Goal: Task Accomplishment & Management: Complete application form

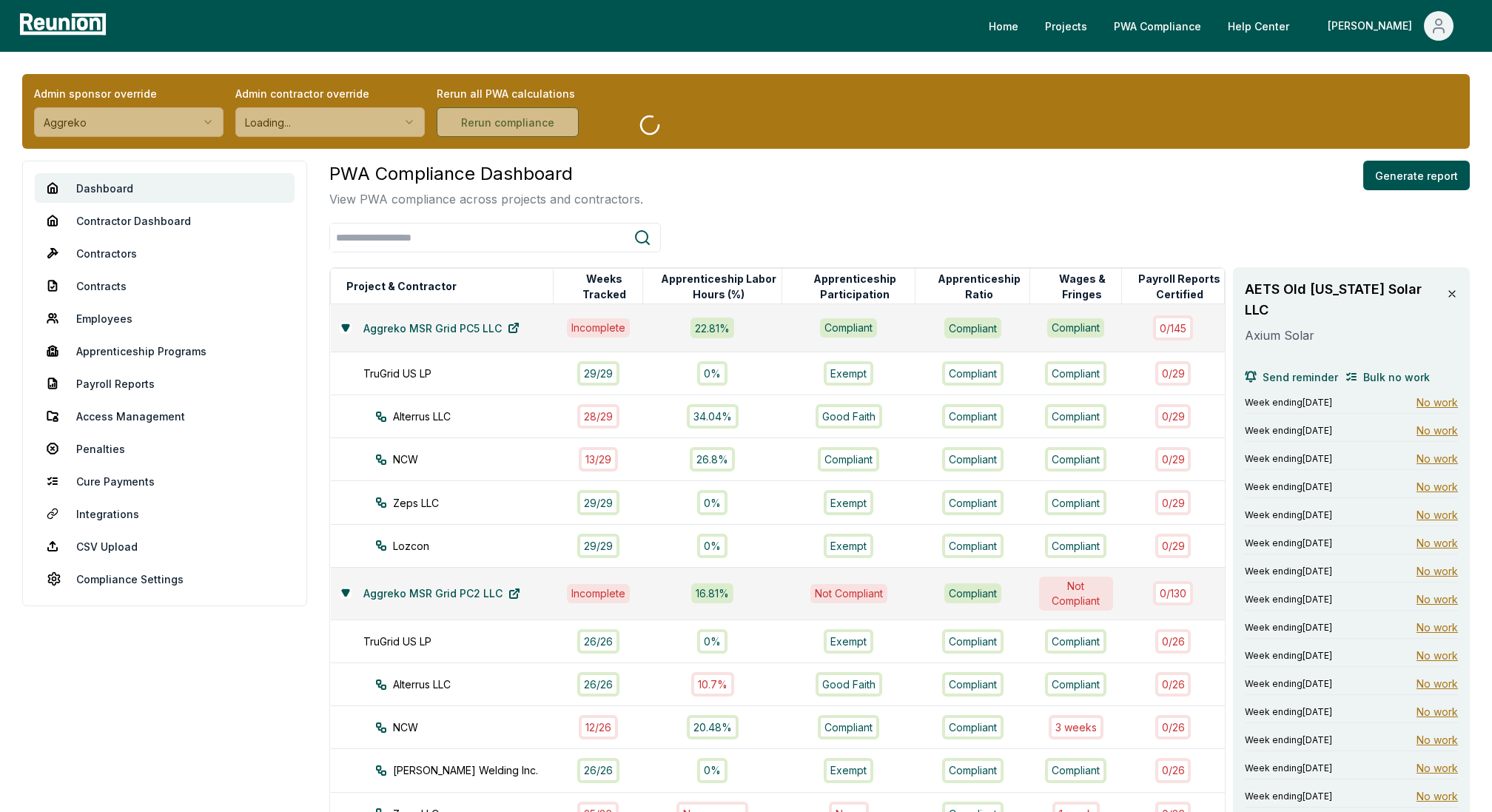
scroll to position [1462, 0]
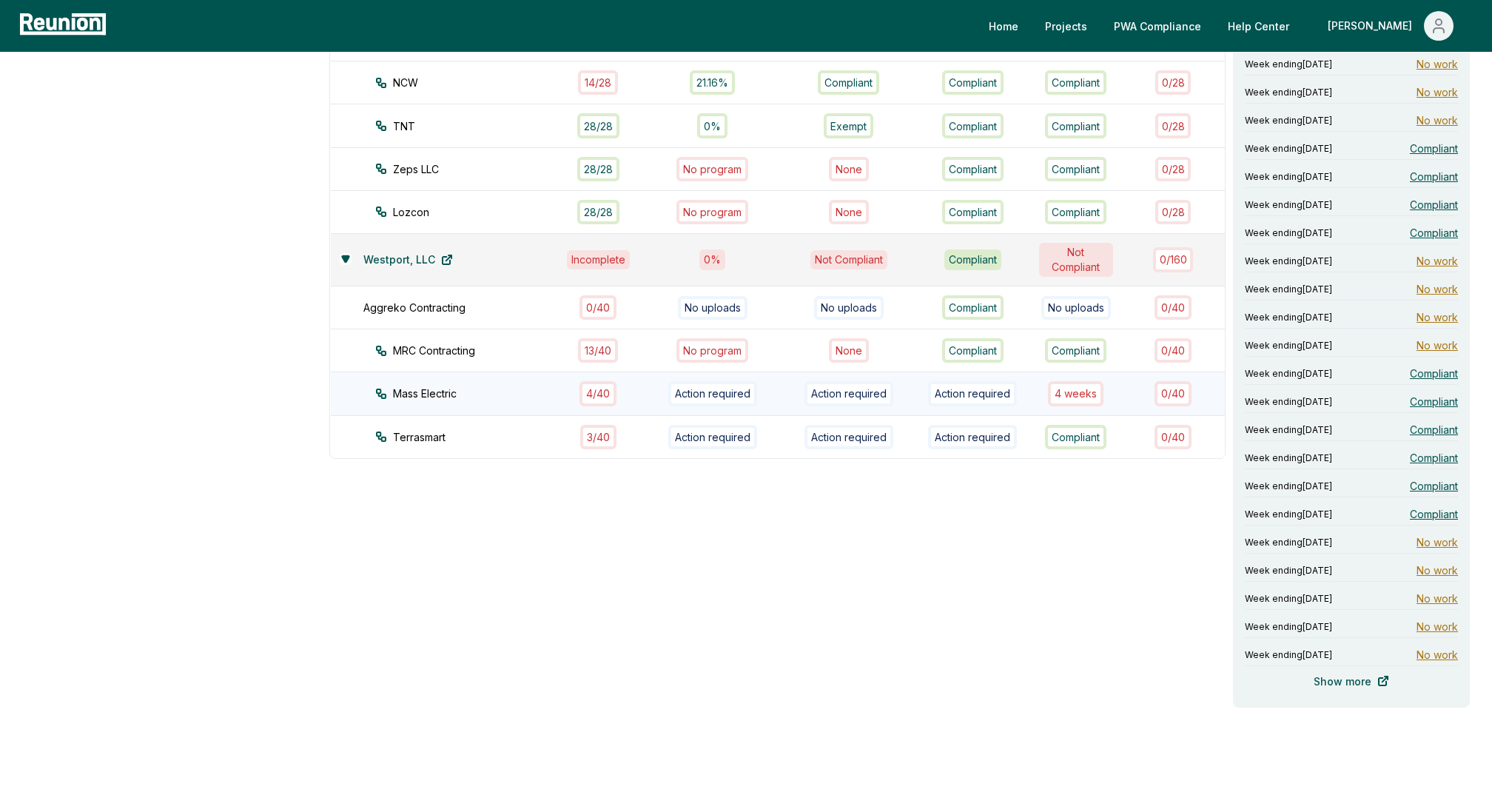
click at [1075, 381] on div "4 week s" at bounding box center [1075, 393] width 56 height 25
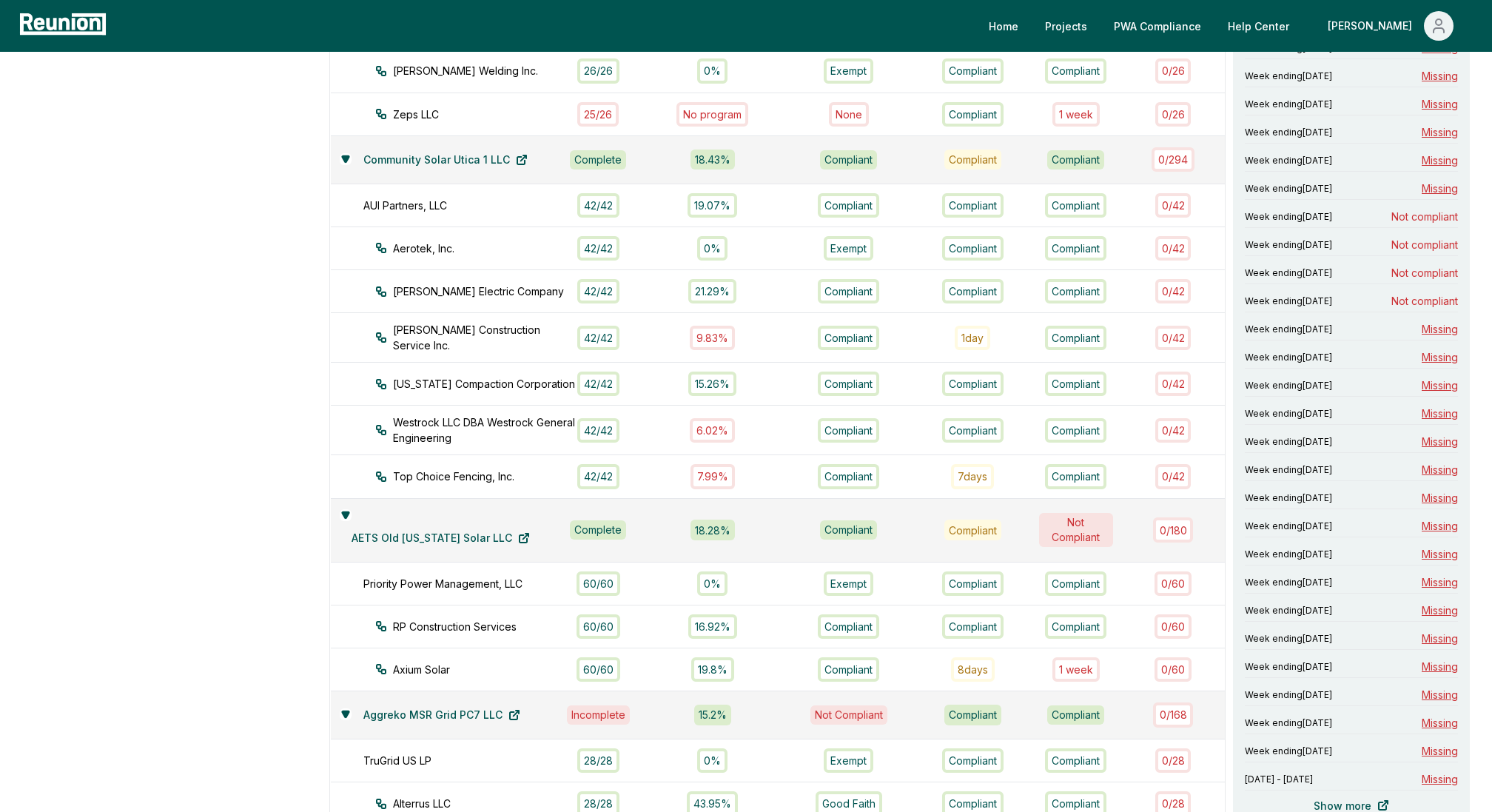
scroll to position [682, 0]
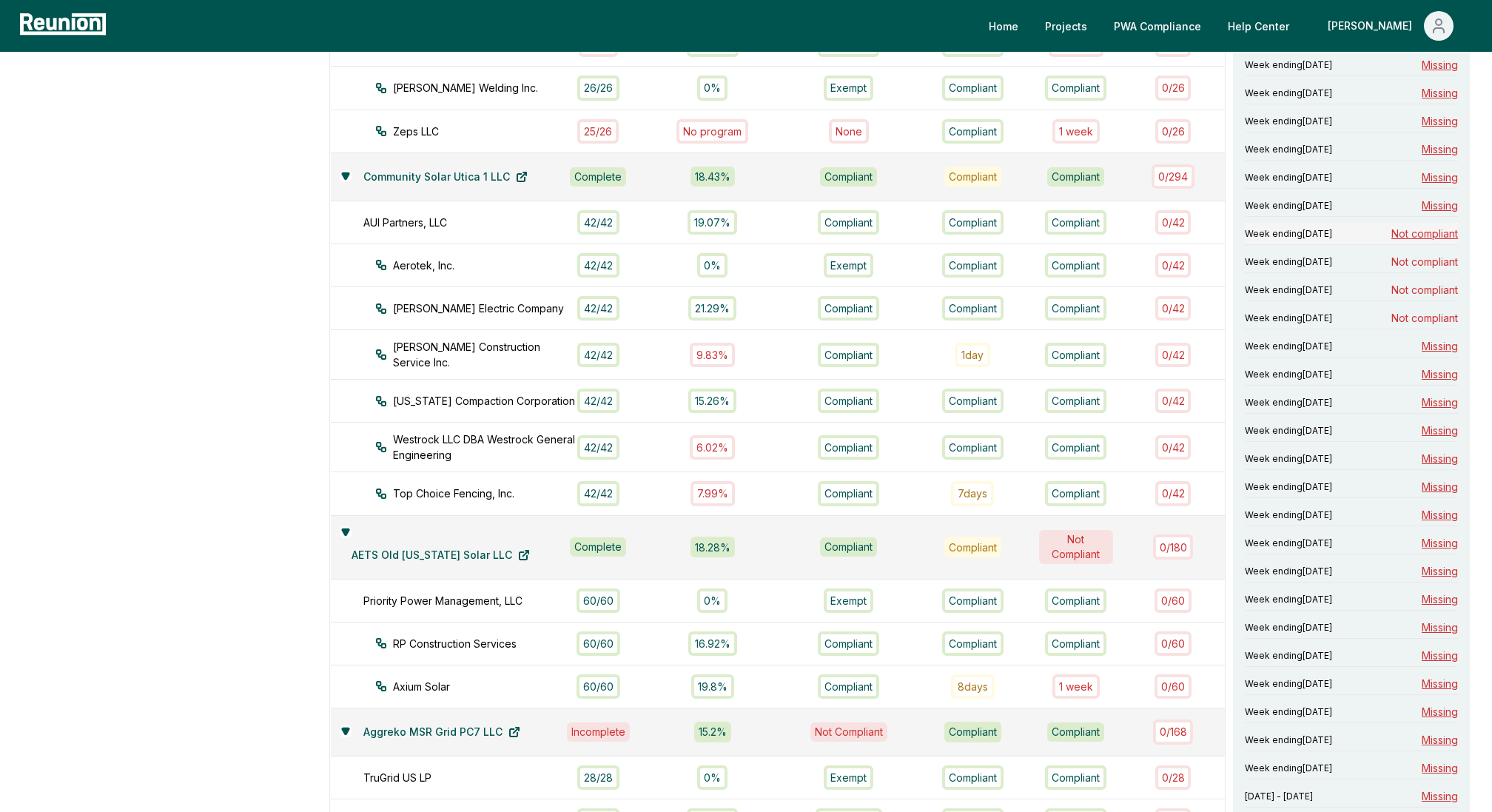
click at [1409, 227] on span "Not compliant" at bounding box center [1424, 233] width 67 height 16
click at [1420, 256] on span "Not compliant" at bounding box center [1424, 261] width 67 height 16
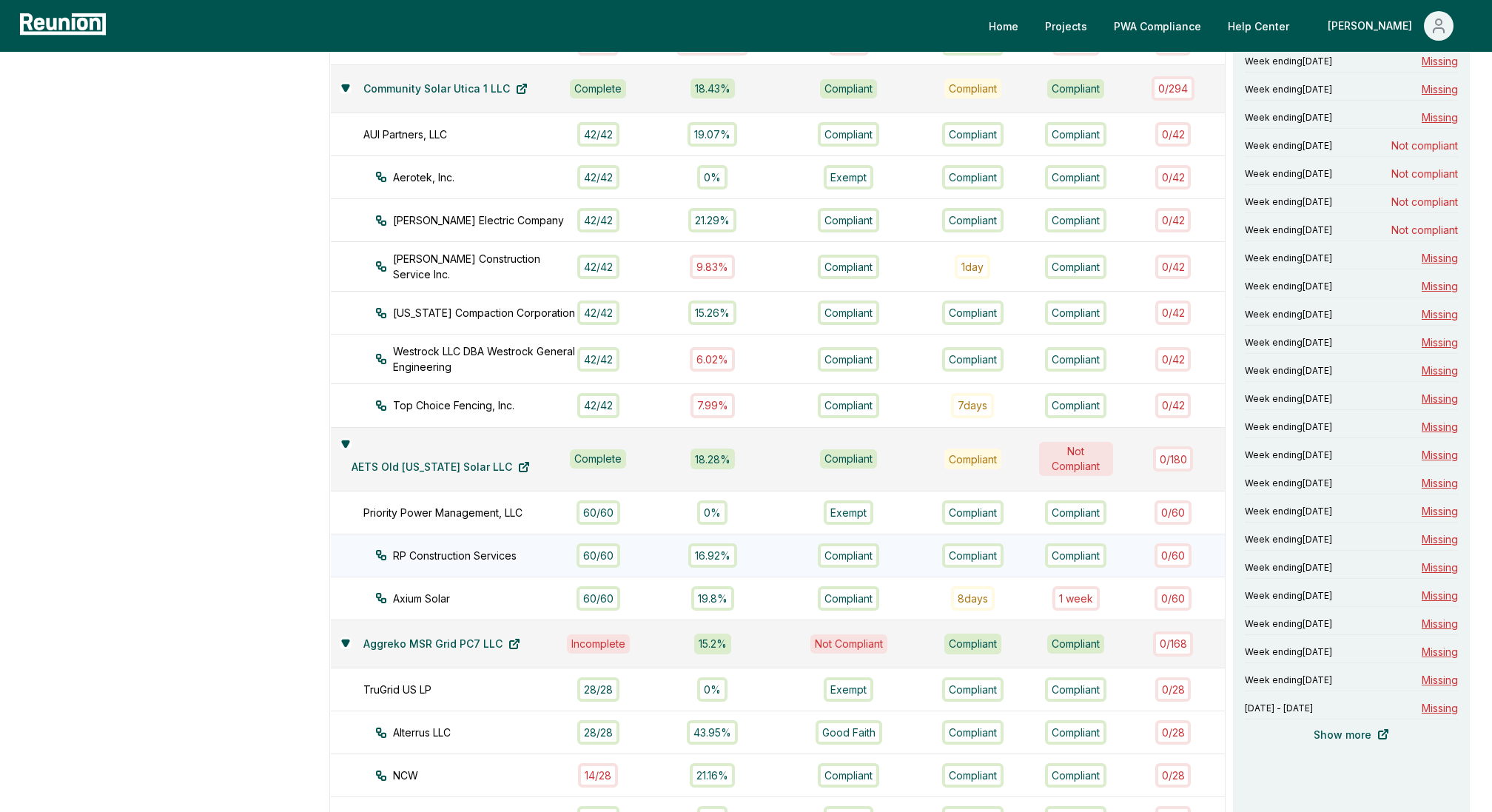
scroll to position [800, 0]
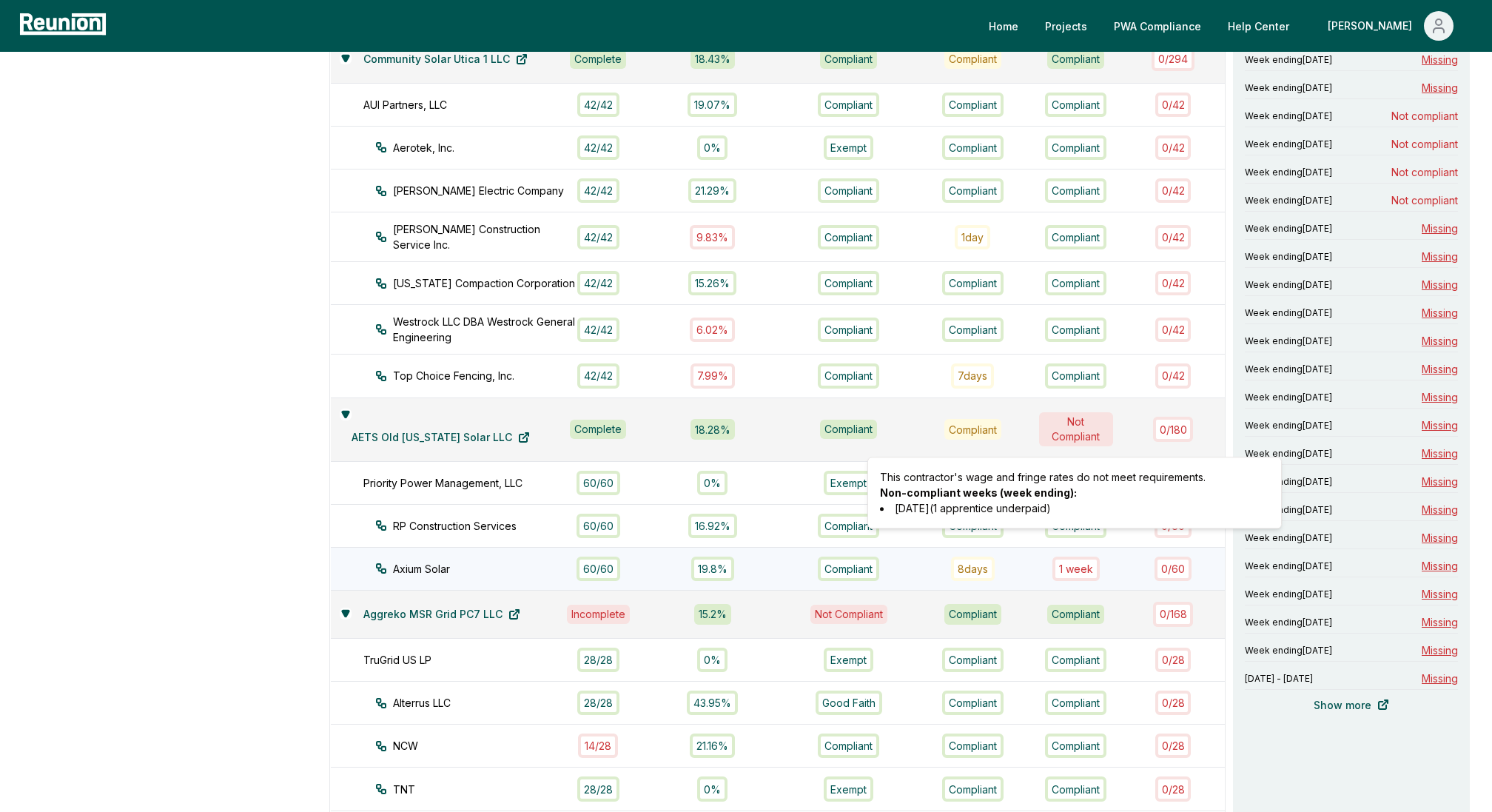
click at [1075, 556] on div "1 week" at bounding box center [1076, 568] width 48 height 25
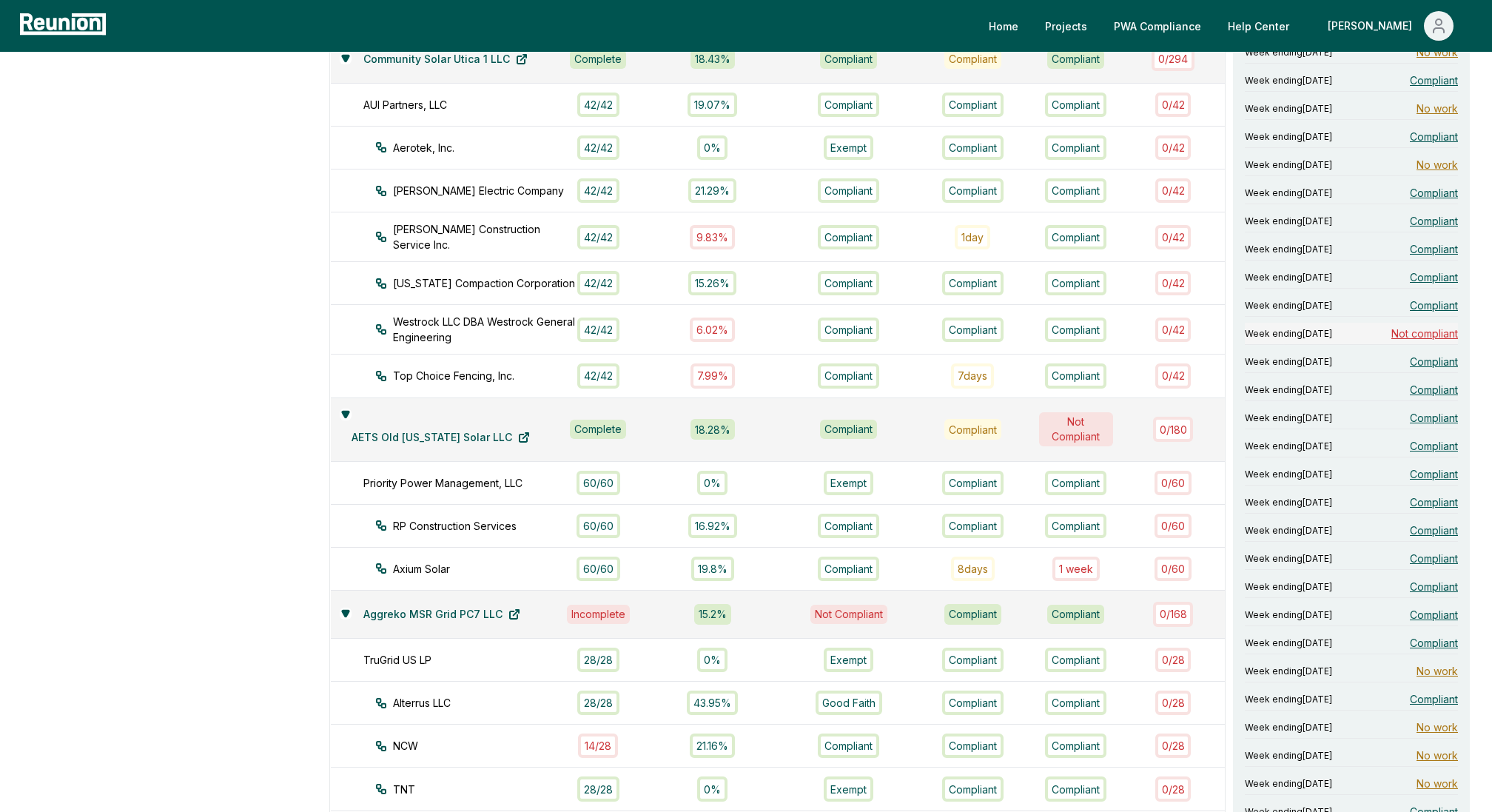
click at [1434, 325] on span "Not compliant" at bounding box center [1424, 332] width 67 height 16
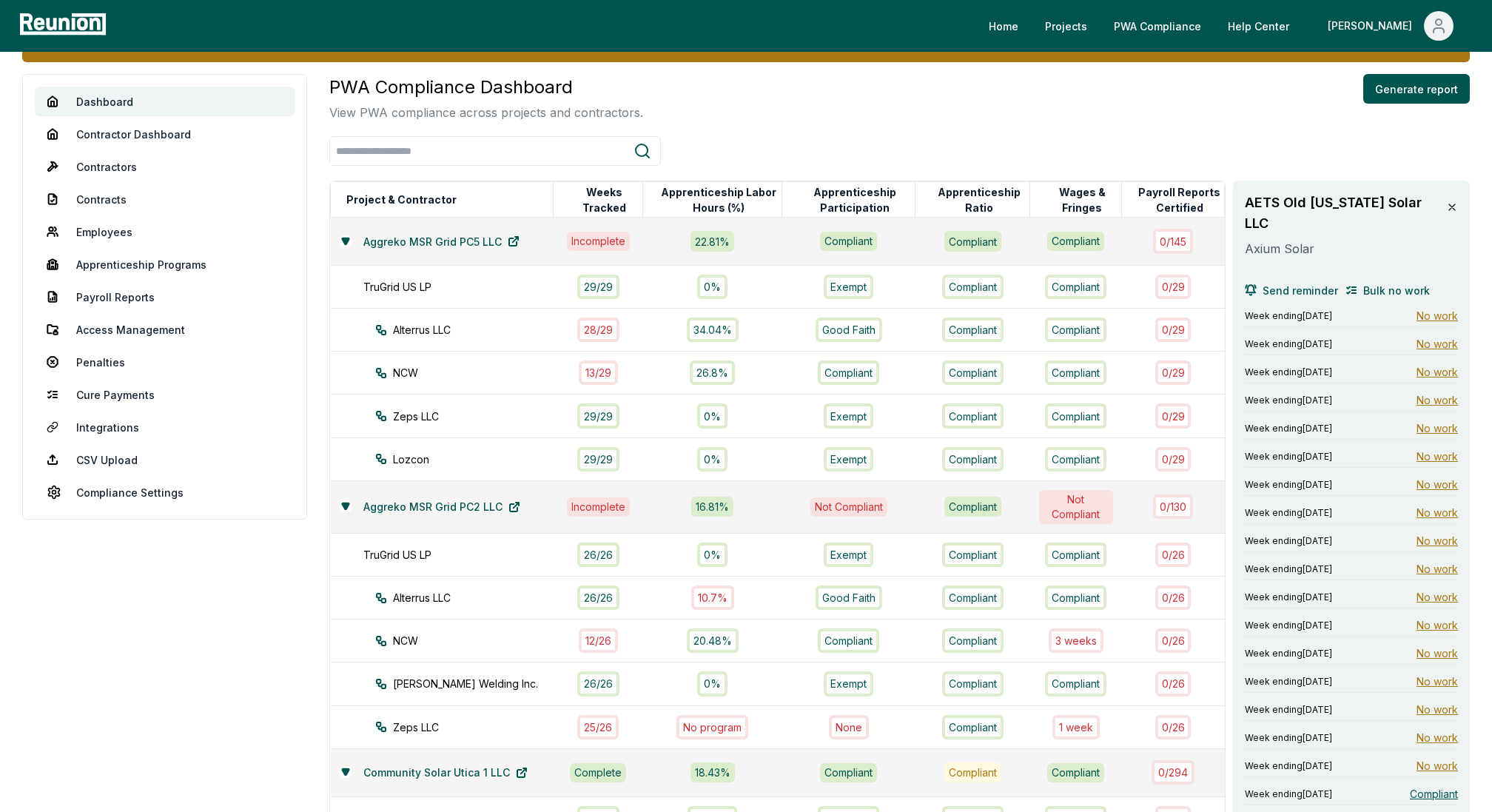
scroll to position [124, 0]
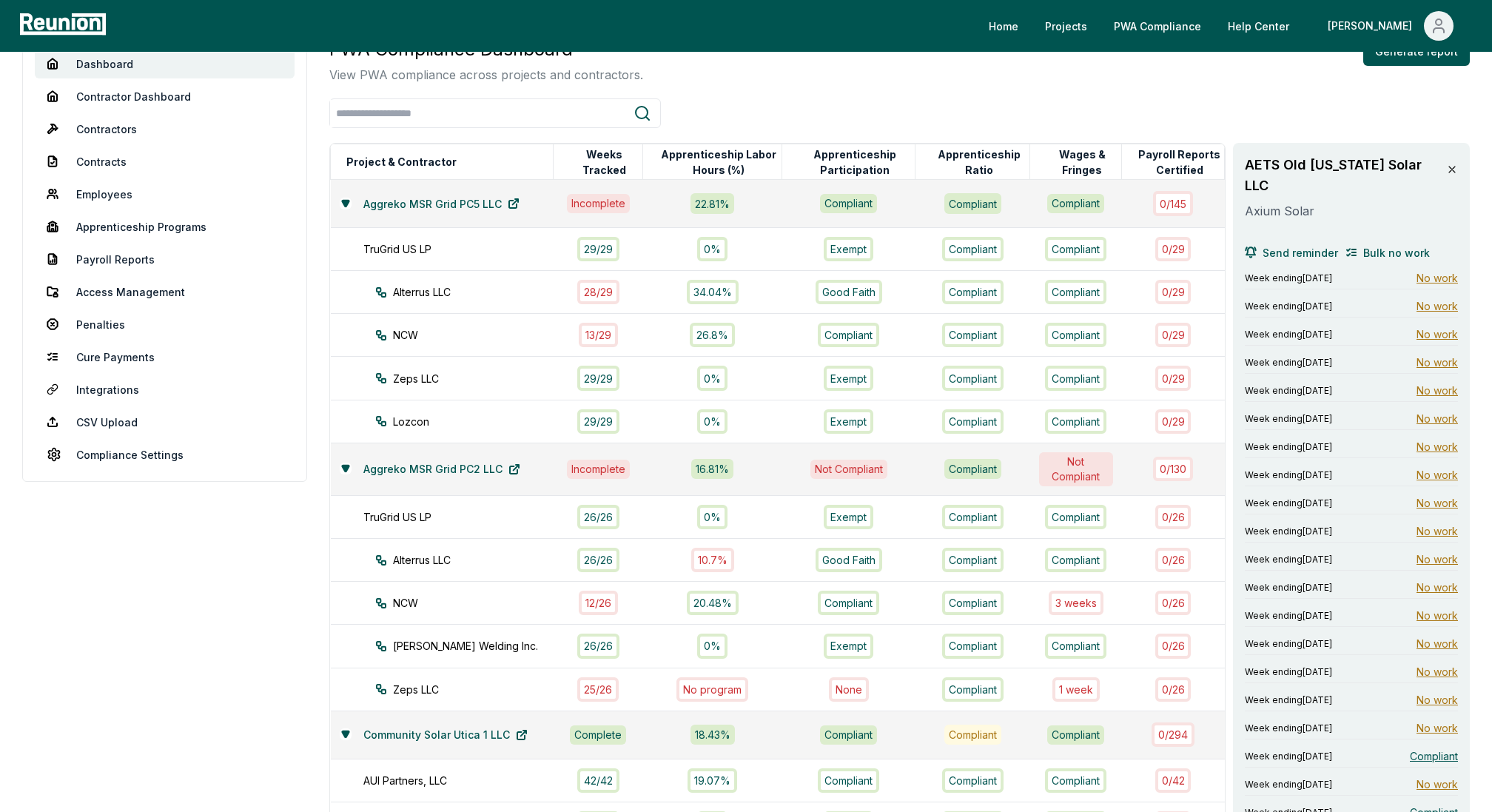
click at [1450, 172] on icon at bounding box center [1452, 169] width 12 height 12
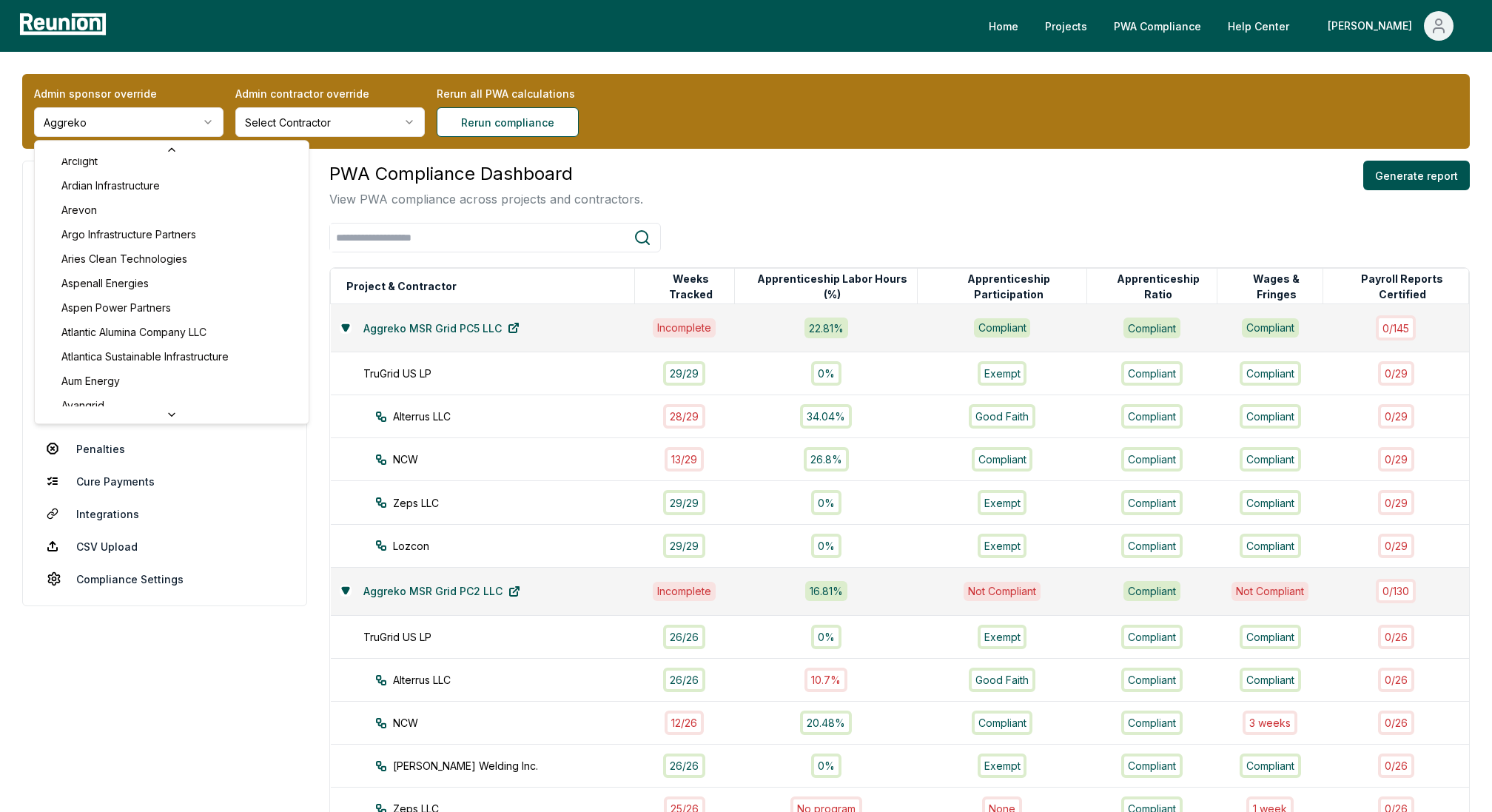
scroll to position [531, 0]
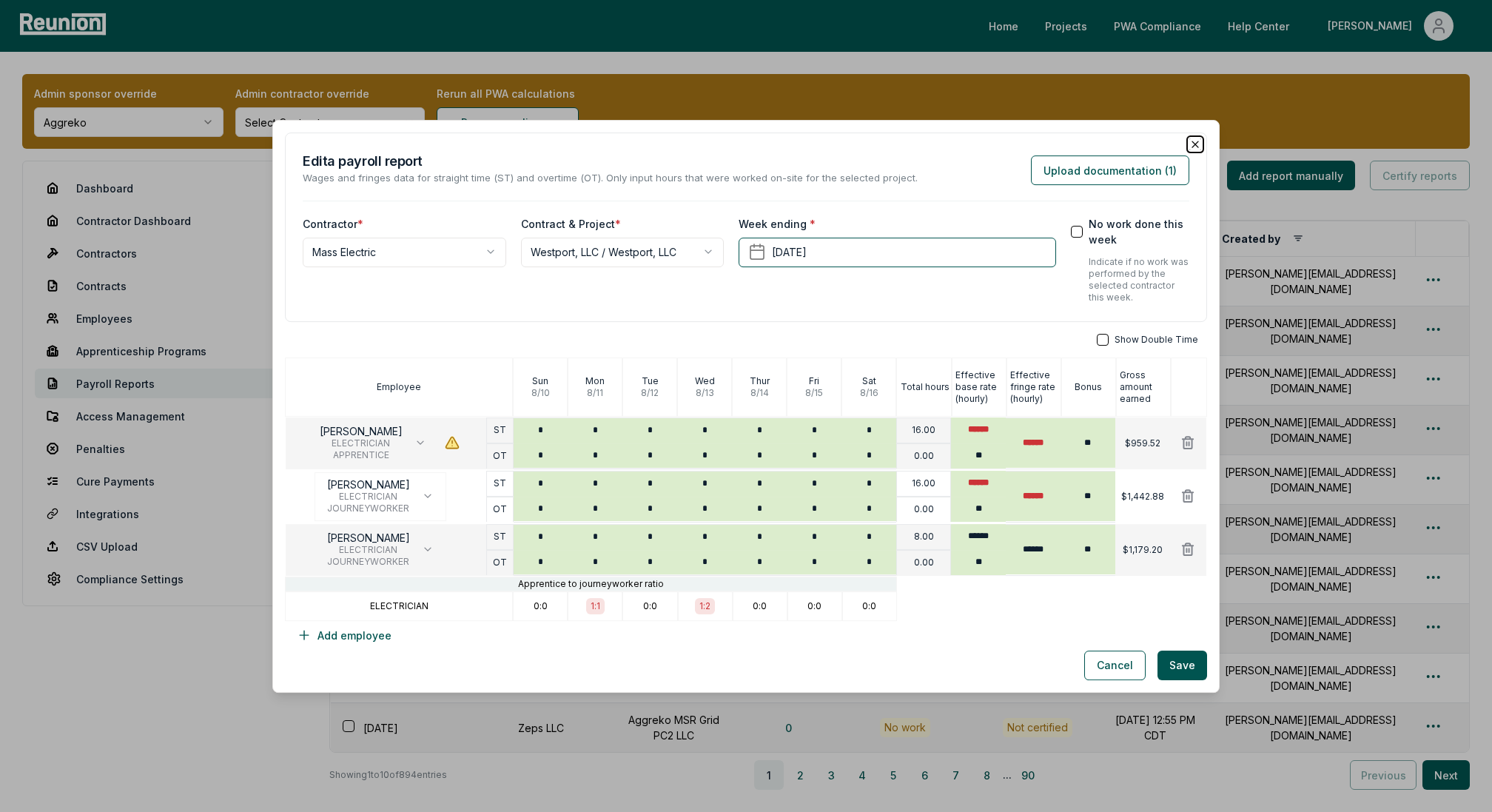
click at [1194, 142] on icon "button" at bounding box center [1195, 144] width 5 height 5
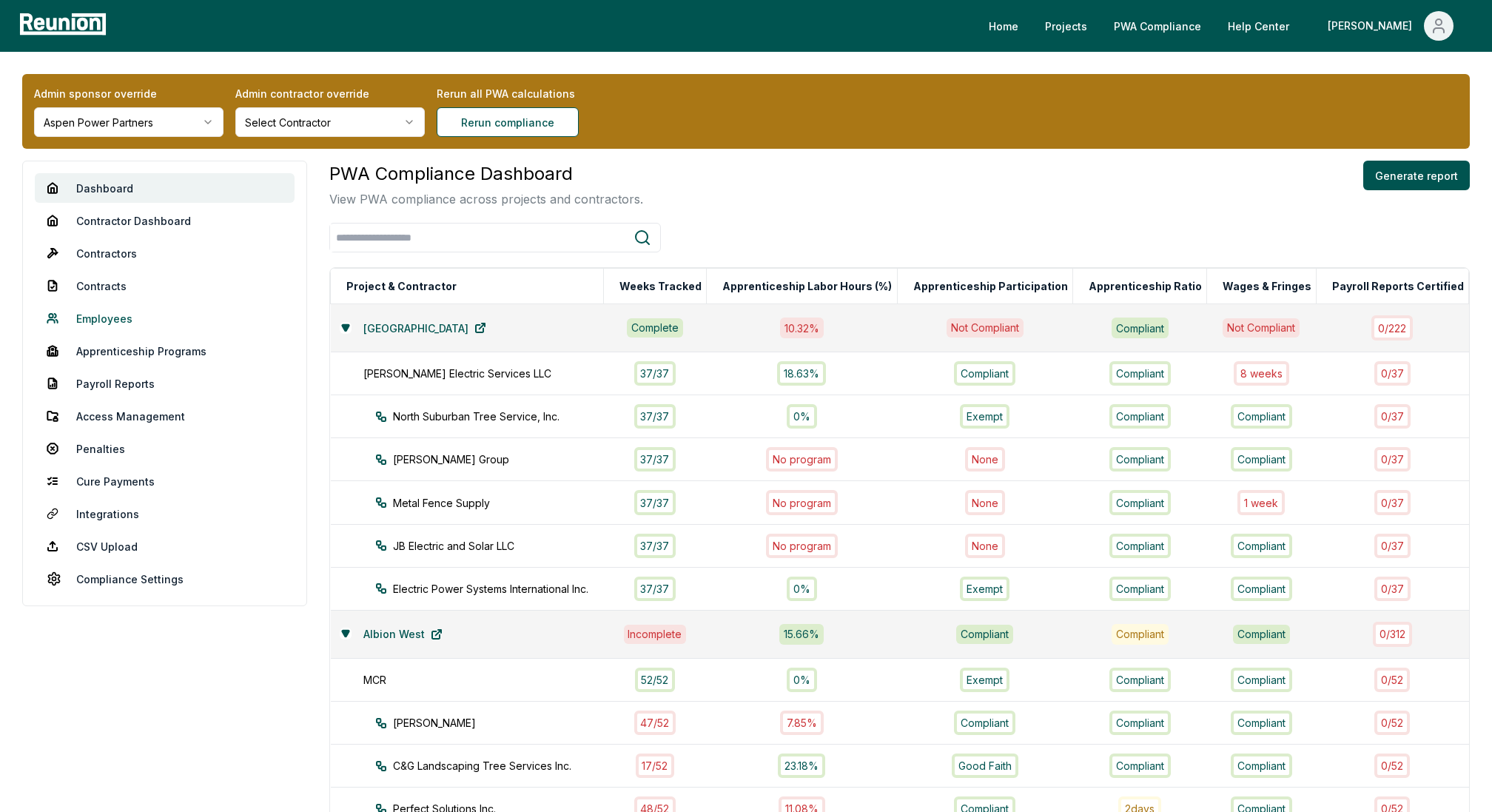
click at [102, 316] on link "Employees" at bounding box center [164, 318] width 259 height 29
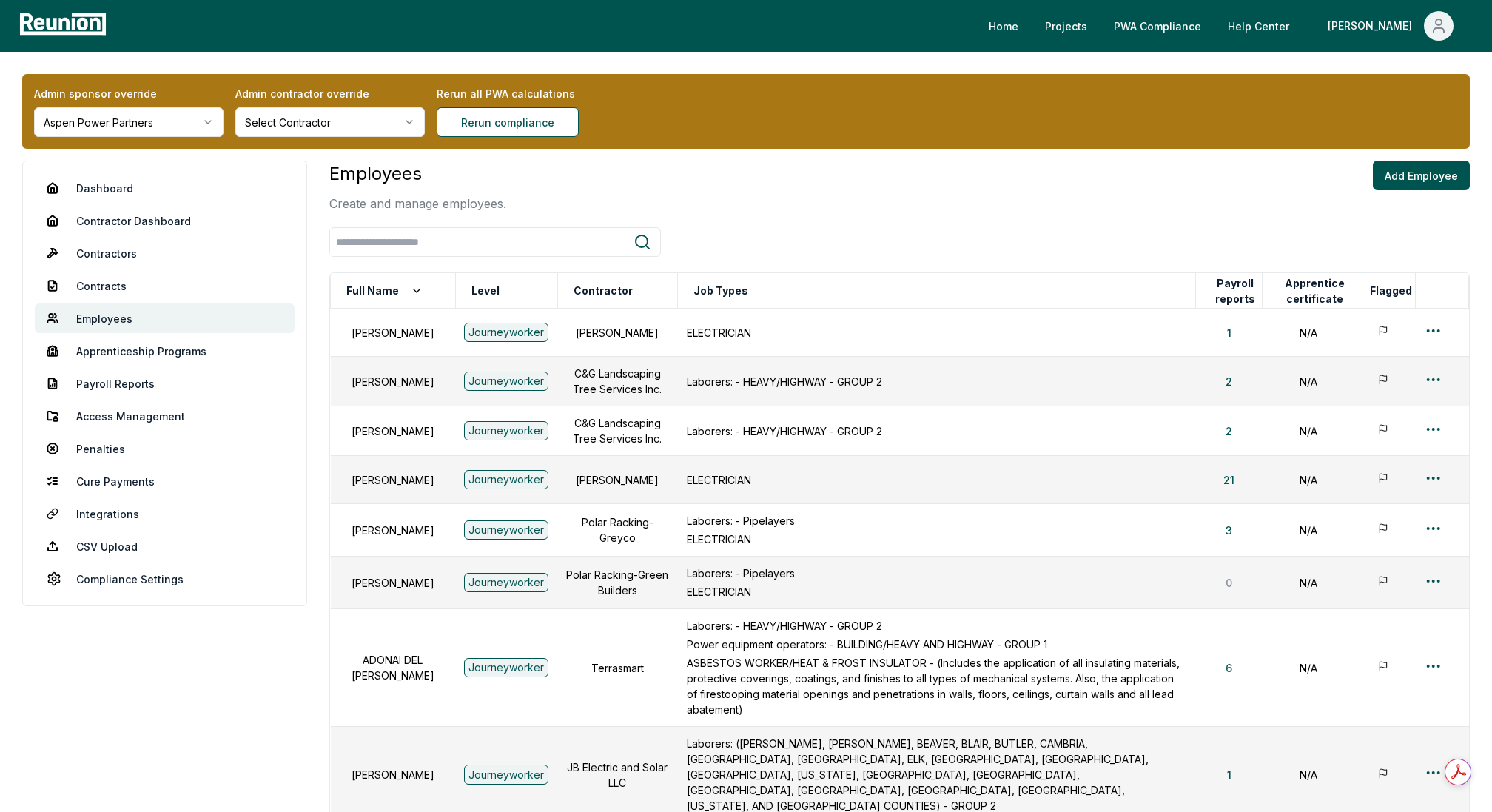
click at [384, 227] on div at bounding box center [494, 242] width 332 height 29
click at [367, 239] on input "search" at bounding box center [481, 242] width 303 height 27
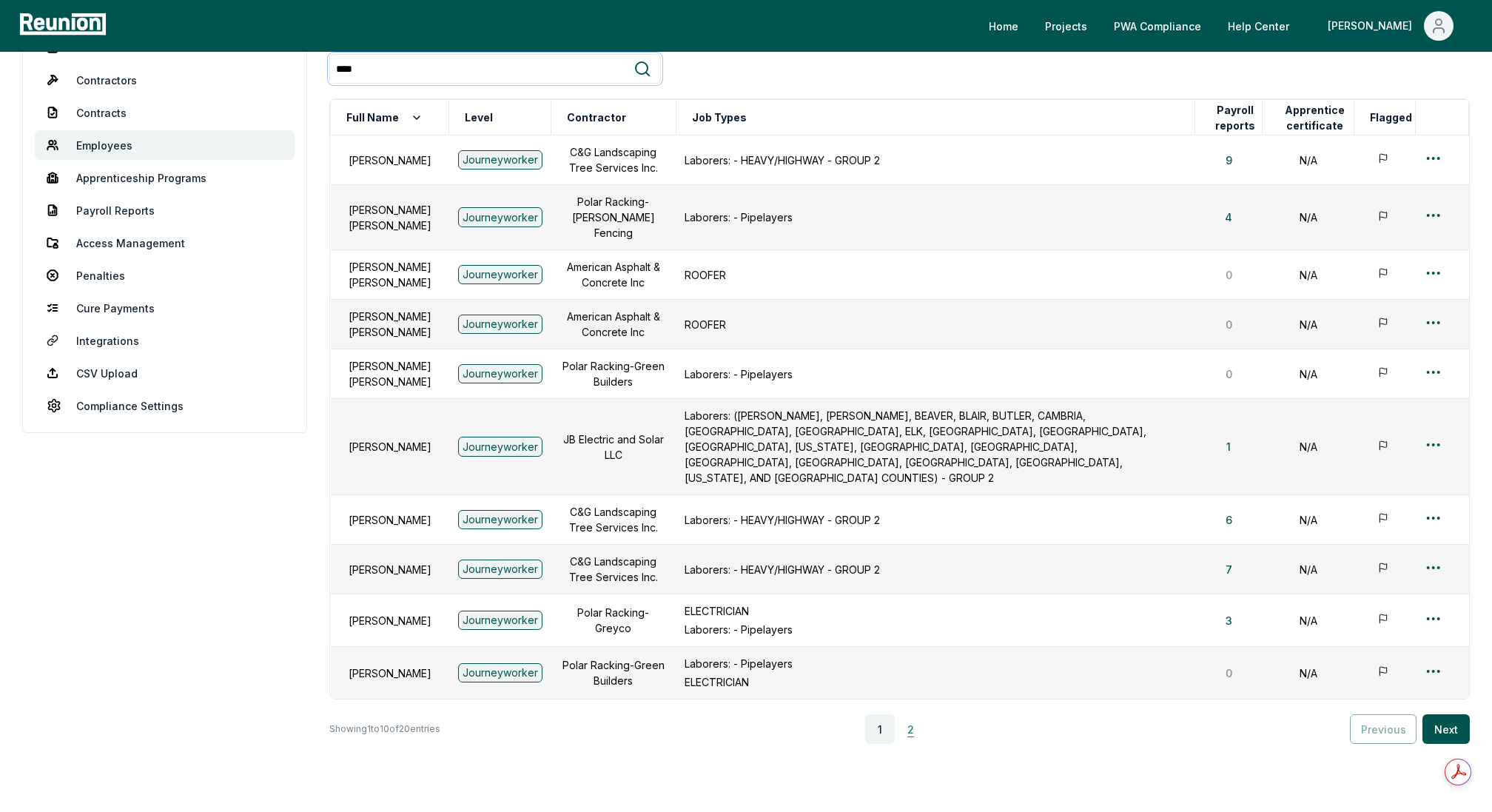
type input "****"
click at [908, 714] on button "2" at bounding box center [911, 729] width 29 height 29
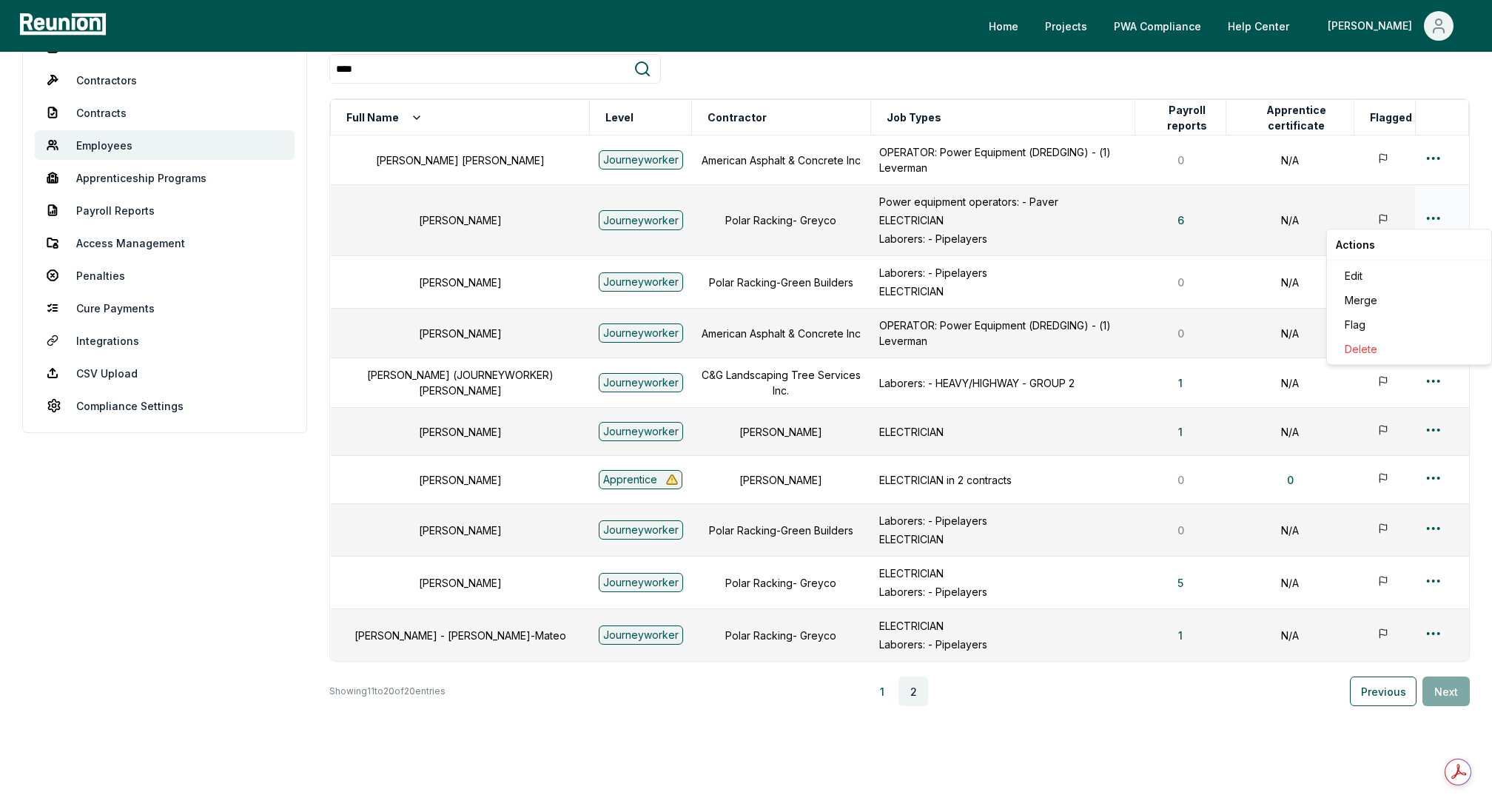
click at [1438, 216] on html "Please visit us on your desktop We're working on making our marketplace mobile-…" at bounding box center [746, 336] width 1492 height 1019
click at [1362, 270] on div "Edit" at bounding box center [1409, 275] width 141 height 25
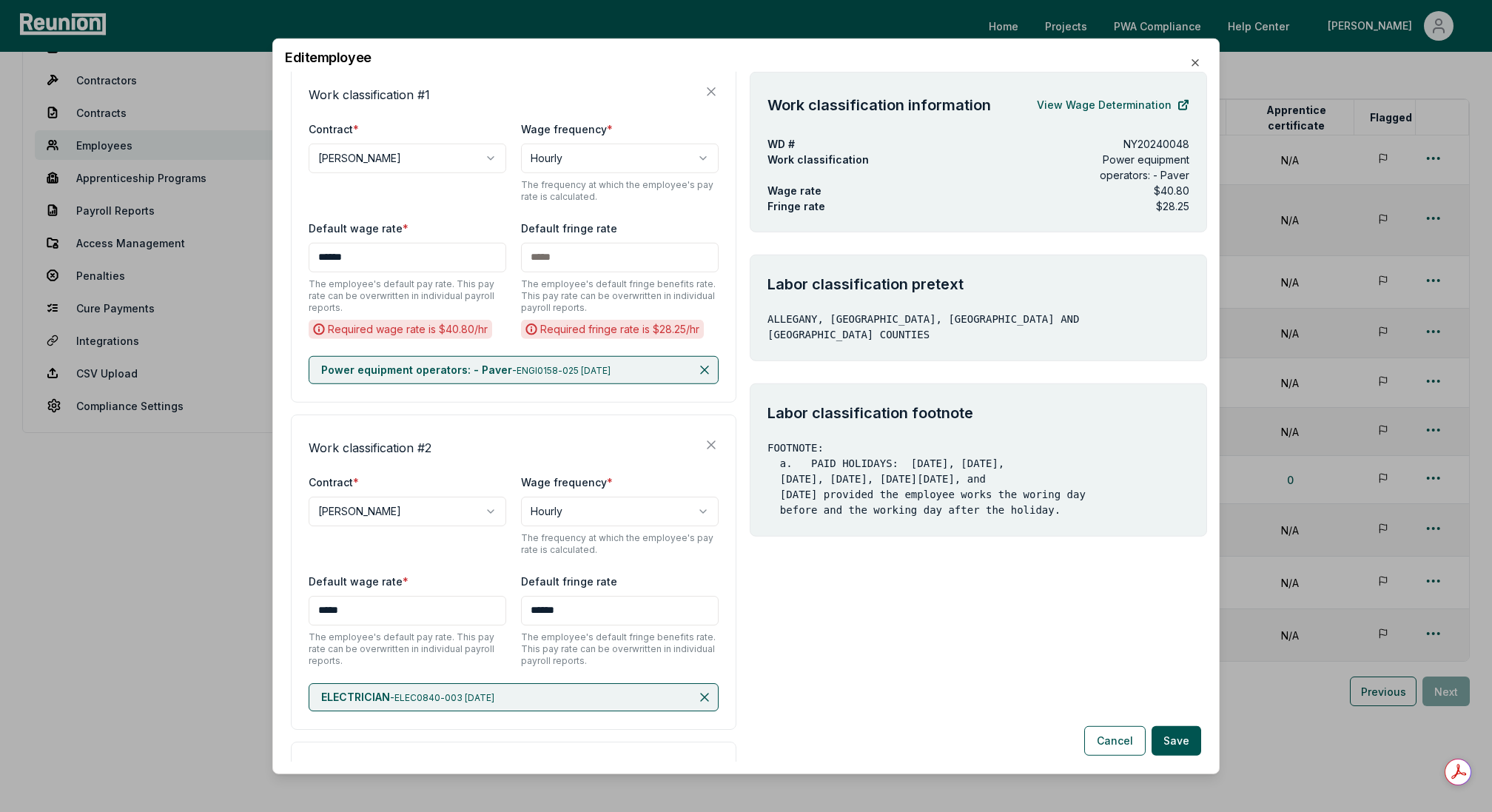
scroll to position [208, 0]
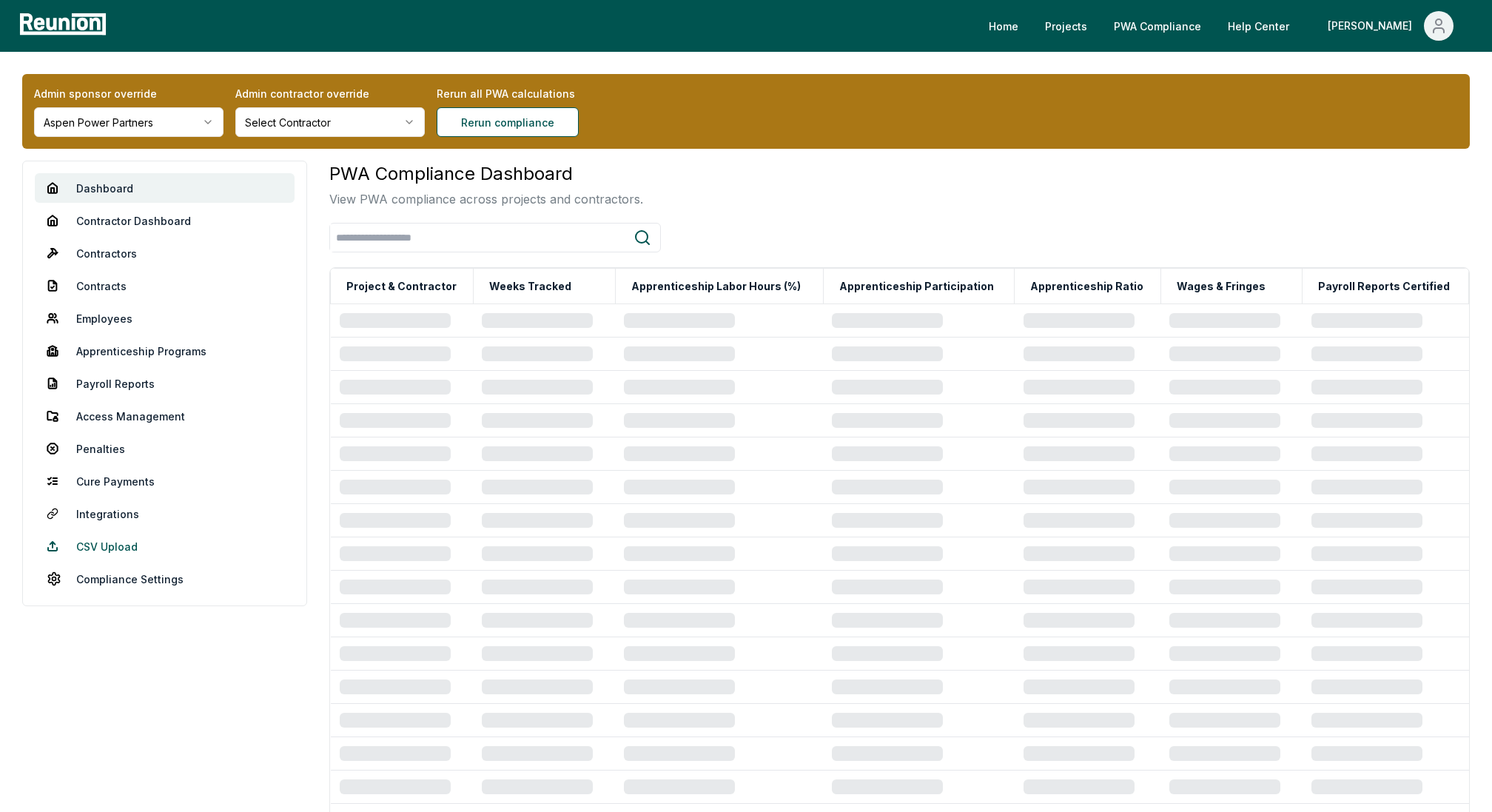
click at [97, 543] on link "CSV Upload" at bounding box center [164, 546] width 259 height 29
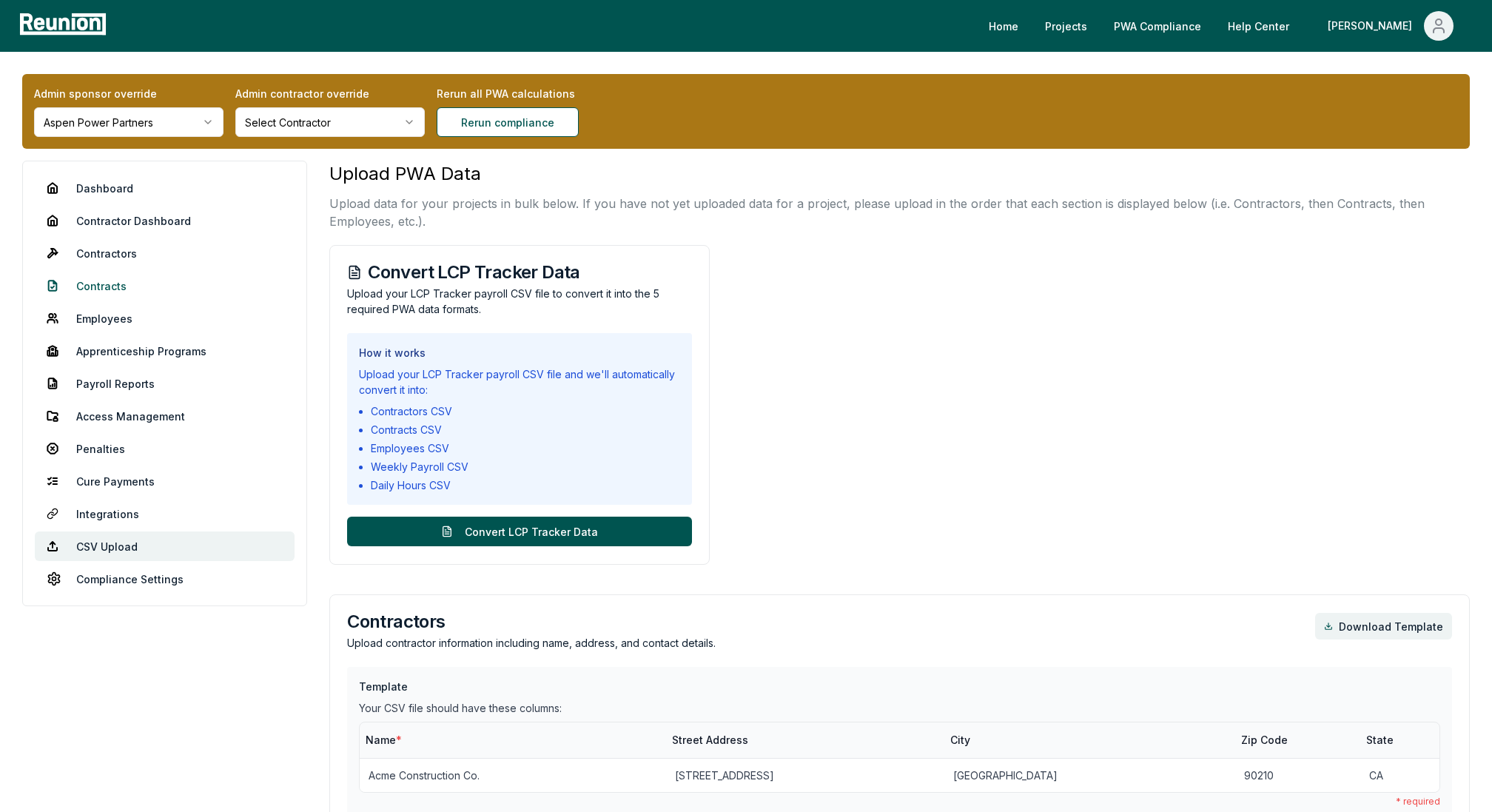
click at [111, 285] on link "Contracts" at bounding box center [164, 285] width 259 height 29
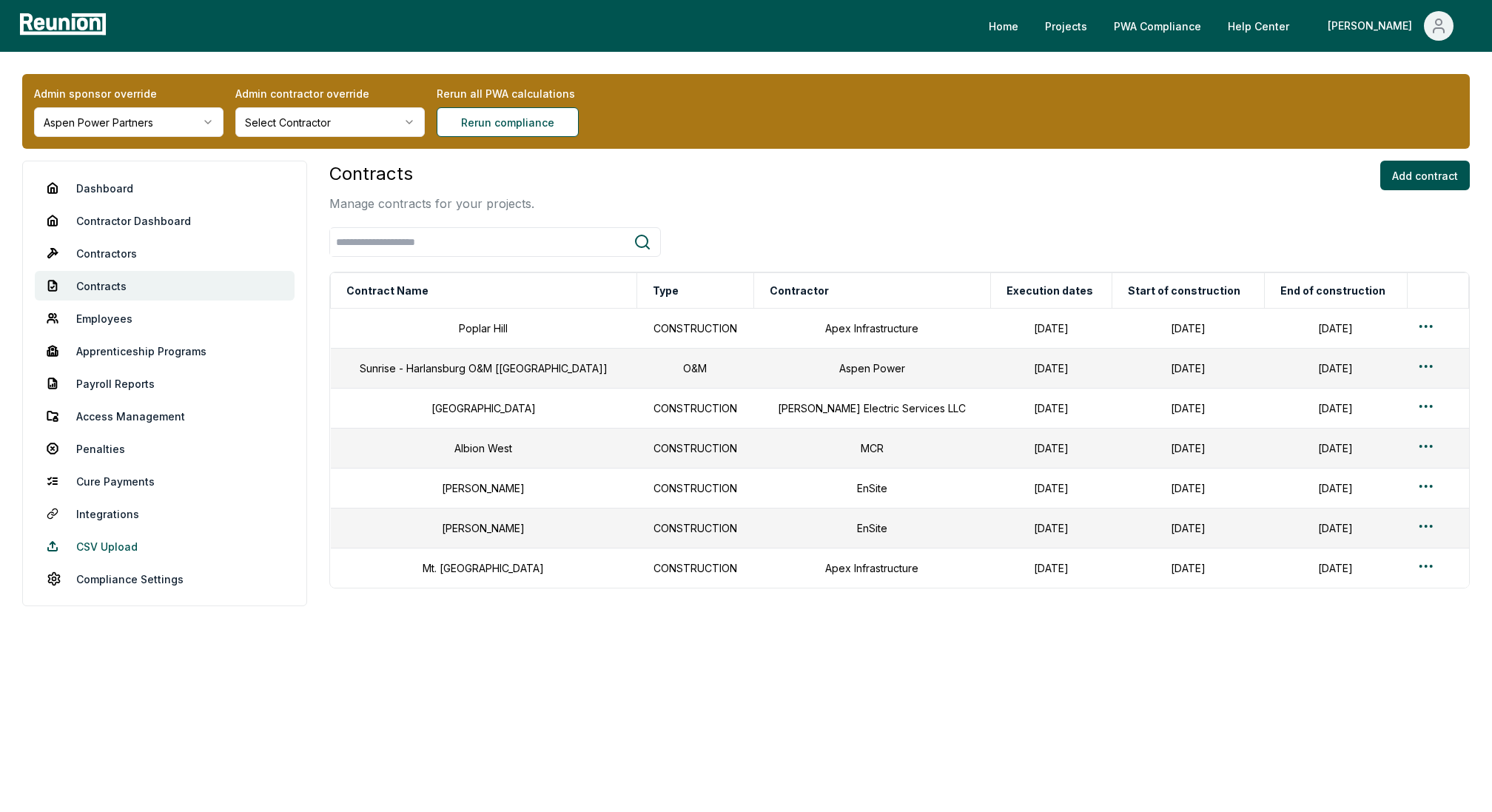
click at [103, 543] on link "CSV Upload" at bounding box center [164, 546] width 259 height 29
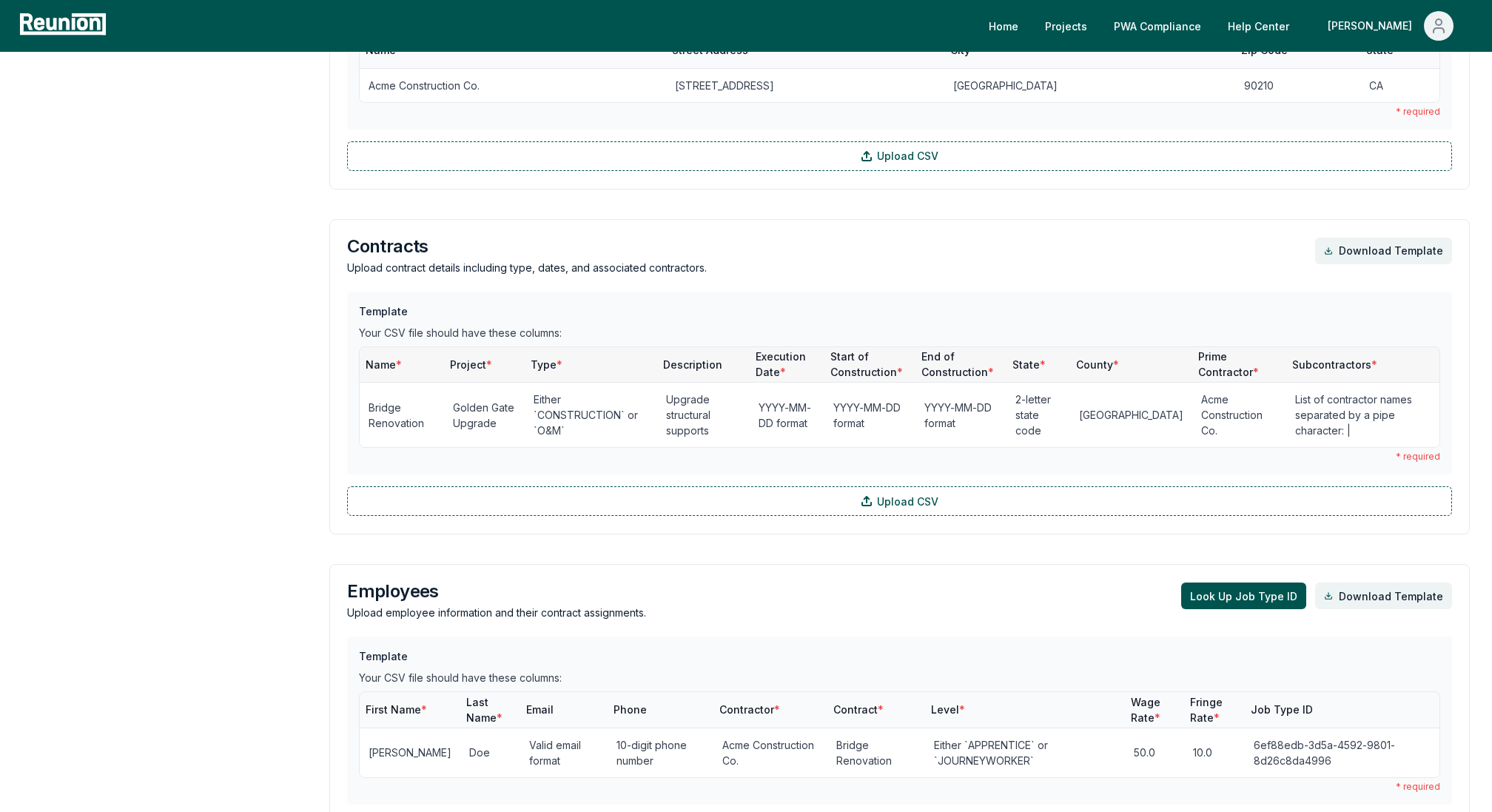
scroll to position [960, 0]
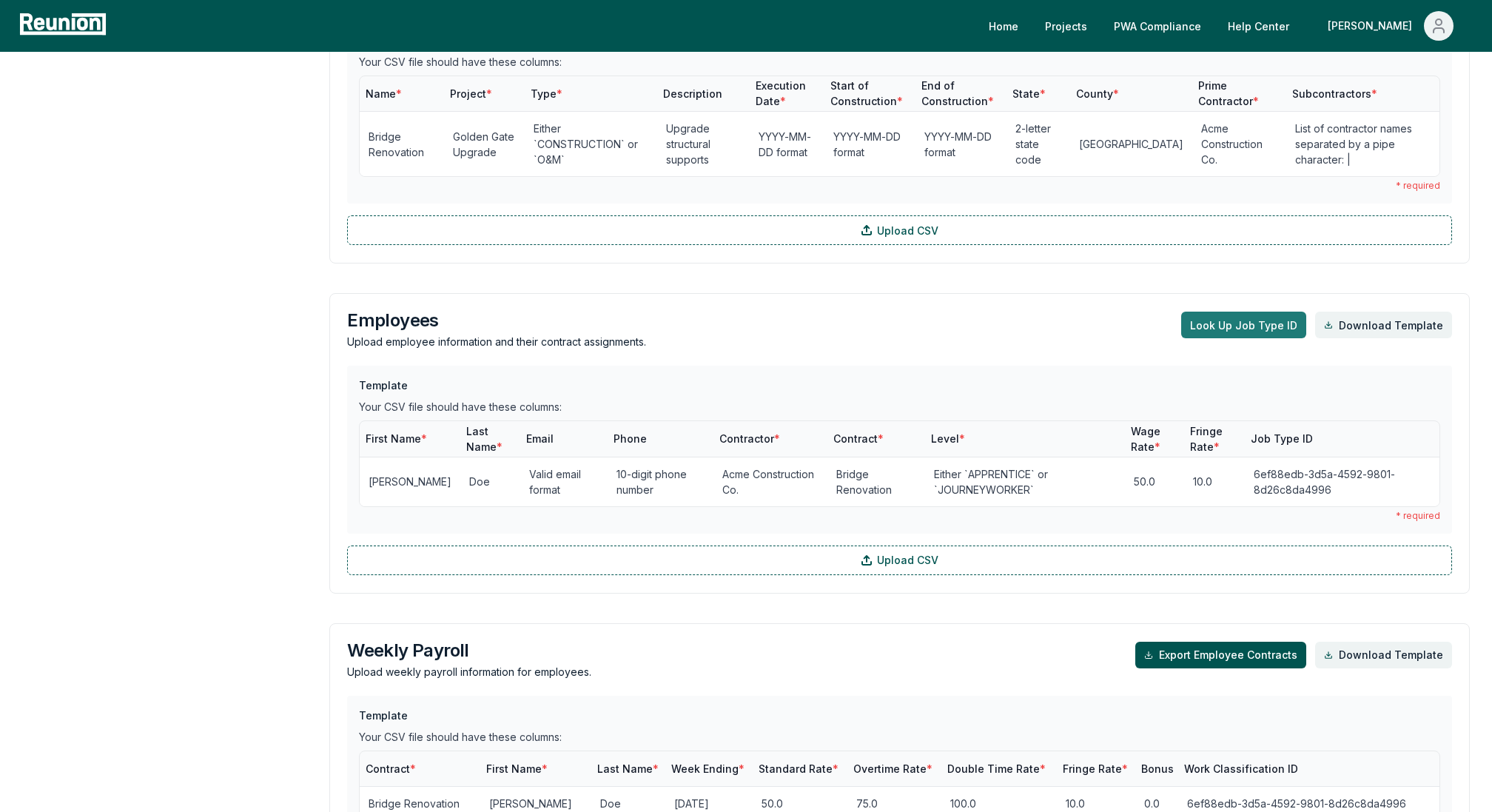
click at [1219, 317] on button "Look Up Job Type ID" at bounding box center [1243, 324] width 125 height 26
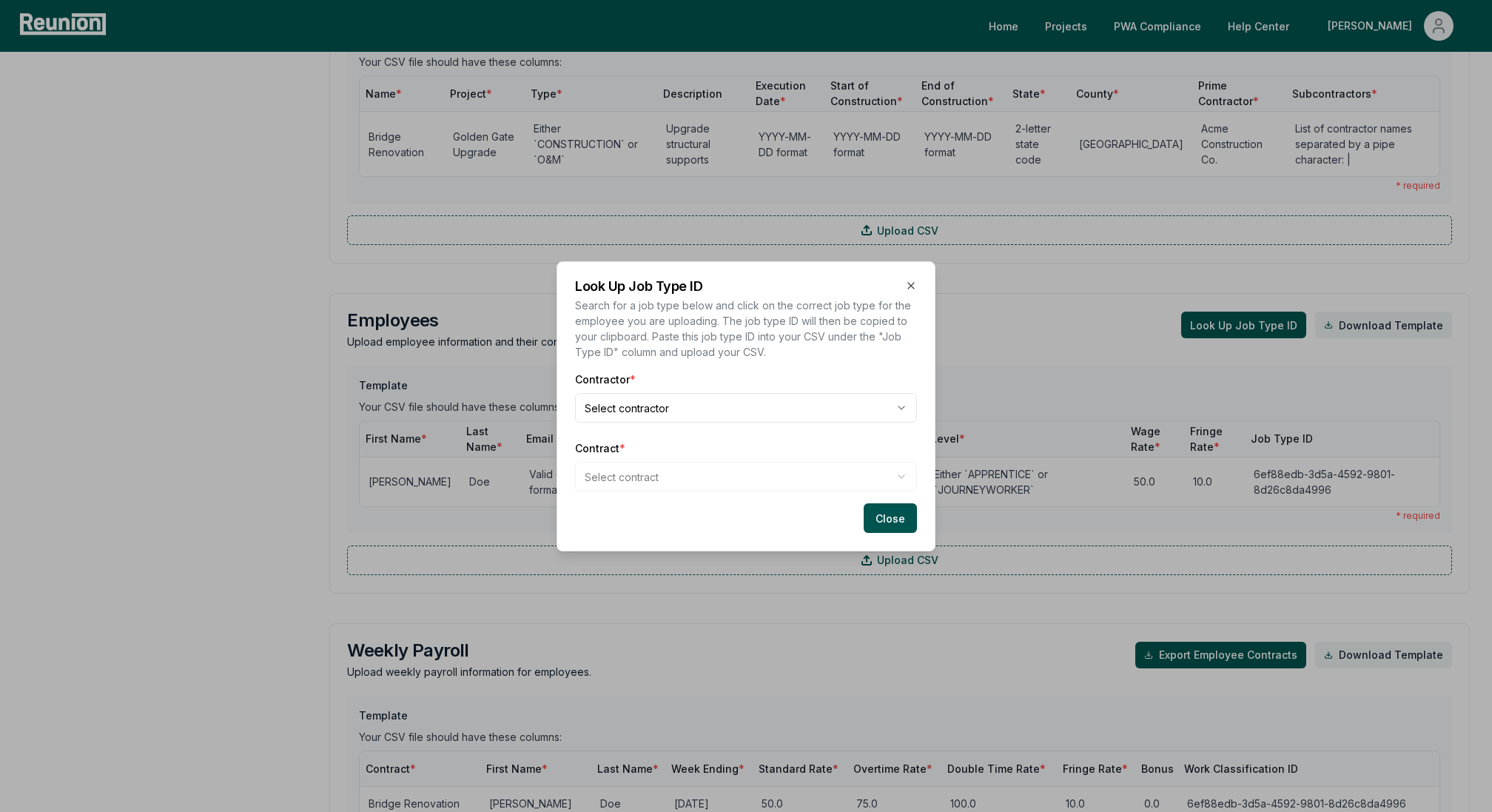
click at [601, 416] on body "Please visit us on your desktop We're working on making our marketplace mobile-…" at bounding box center [746, 276] width 1492 height 2473
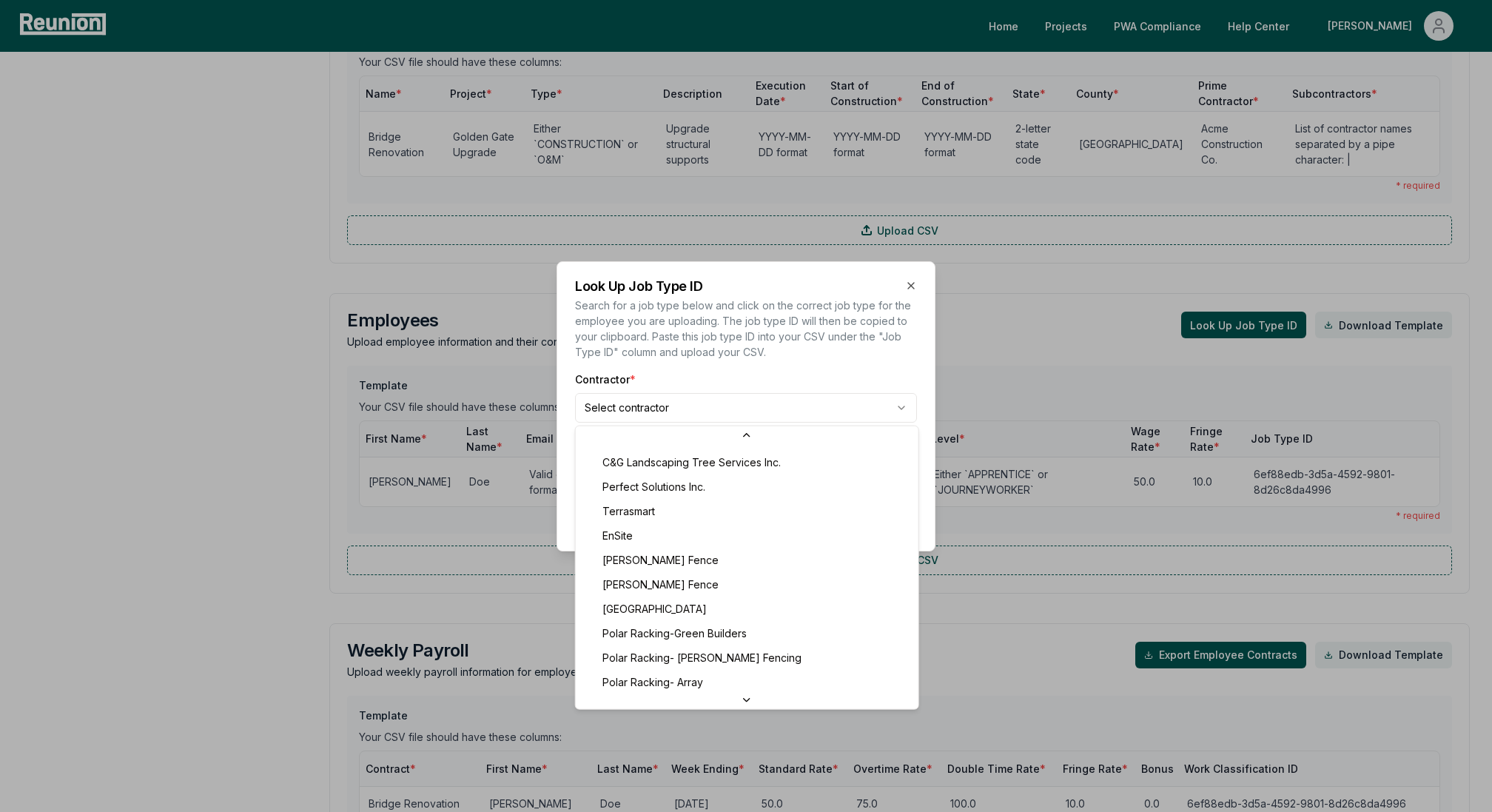
scroll to position [278, 0]
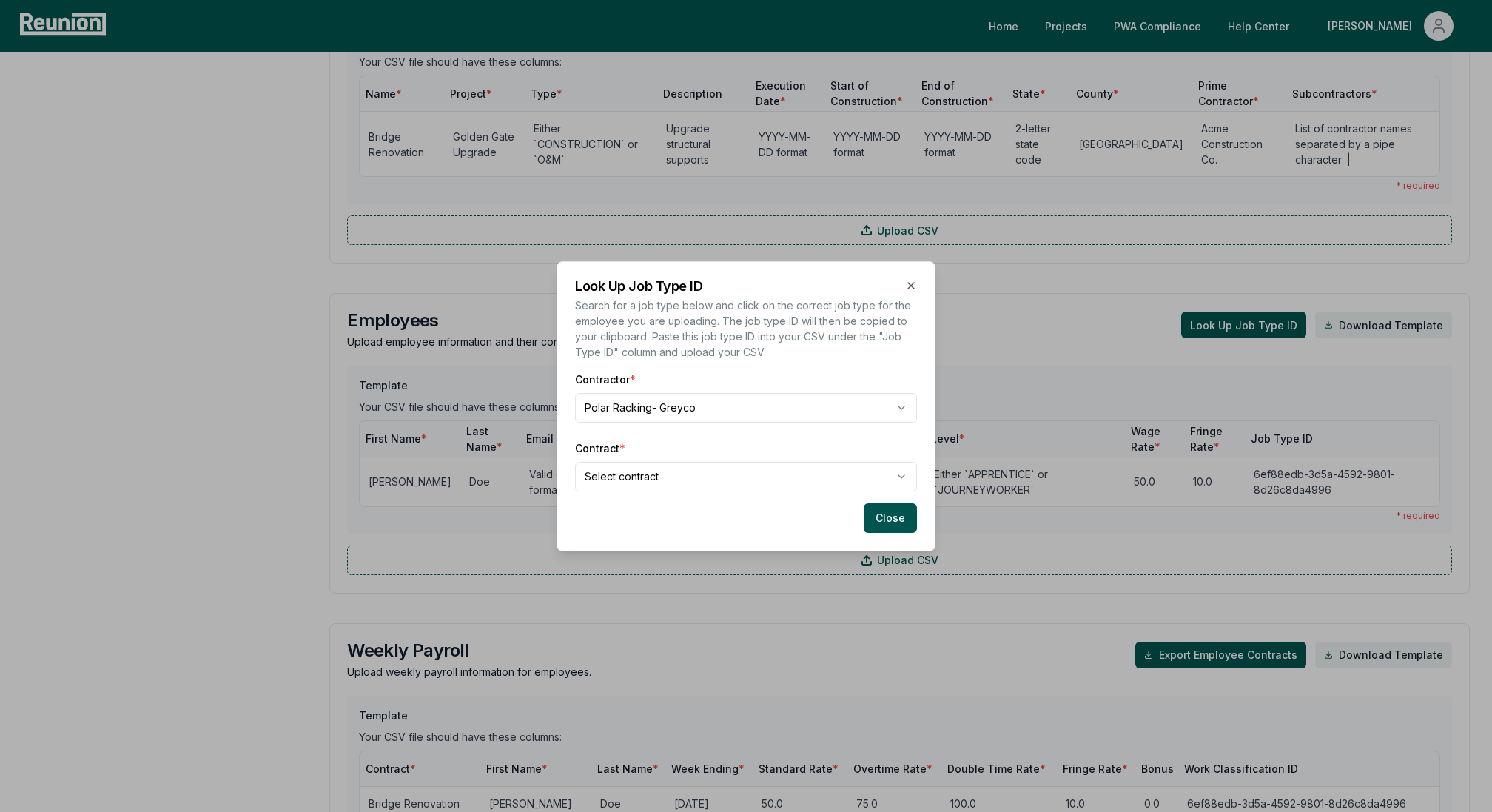
click at [647, 486] on body "Please visit us on your desktop We're working on making our marketplace mobile-…" at bounding box center [746, 276] width 1492 height 2473
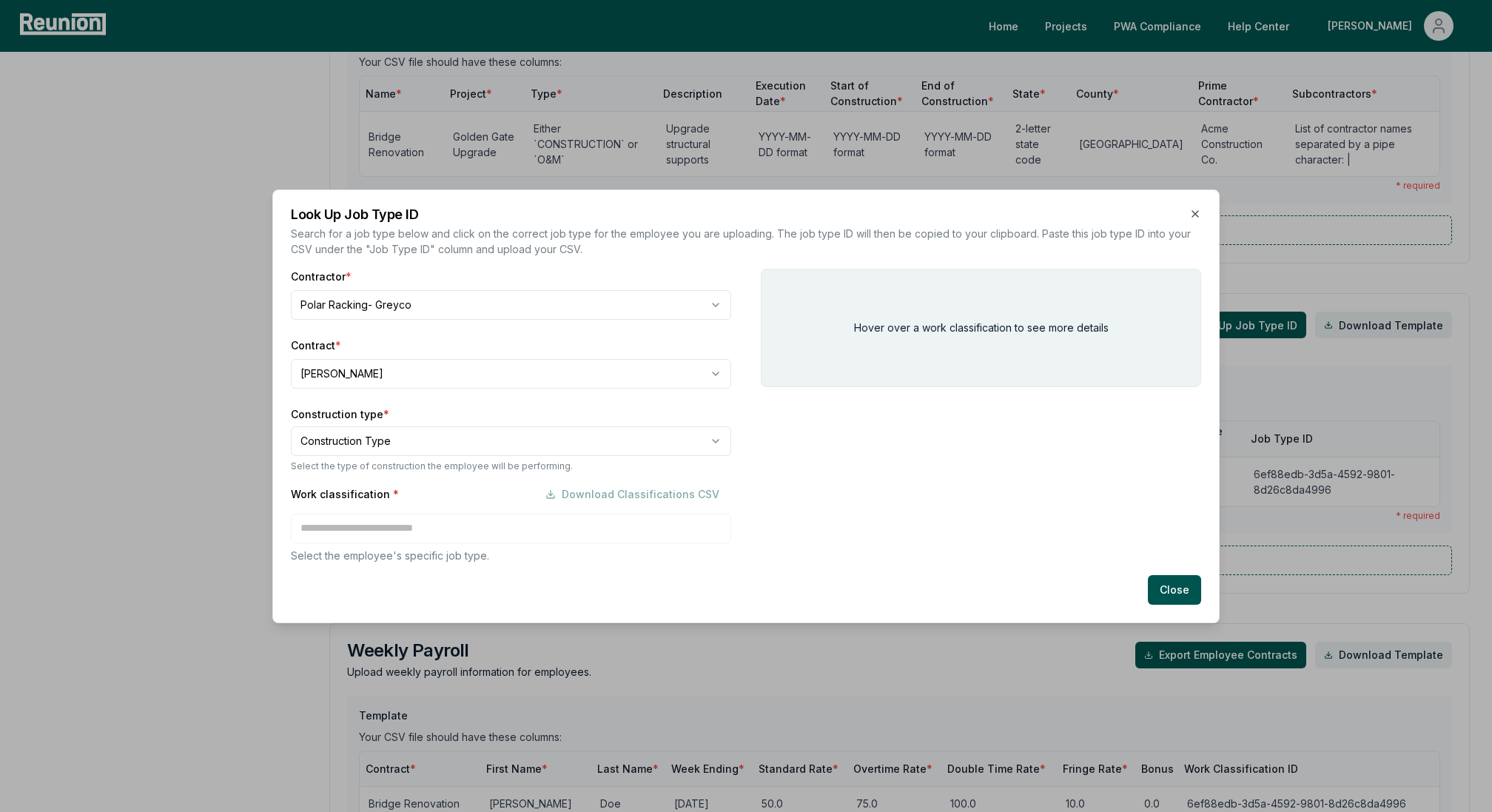
click at [429, 445] on body "Please visit us on your desktop We're working on making our marketplace mobile-…" at bounding box center [746, 276] width 1492 height 2473
click at [355, 532] on div "Work classification * Download Classifications CSV Select the employee's specif…" at bounding box center [511, 522] width 440 height 84
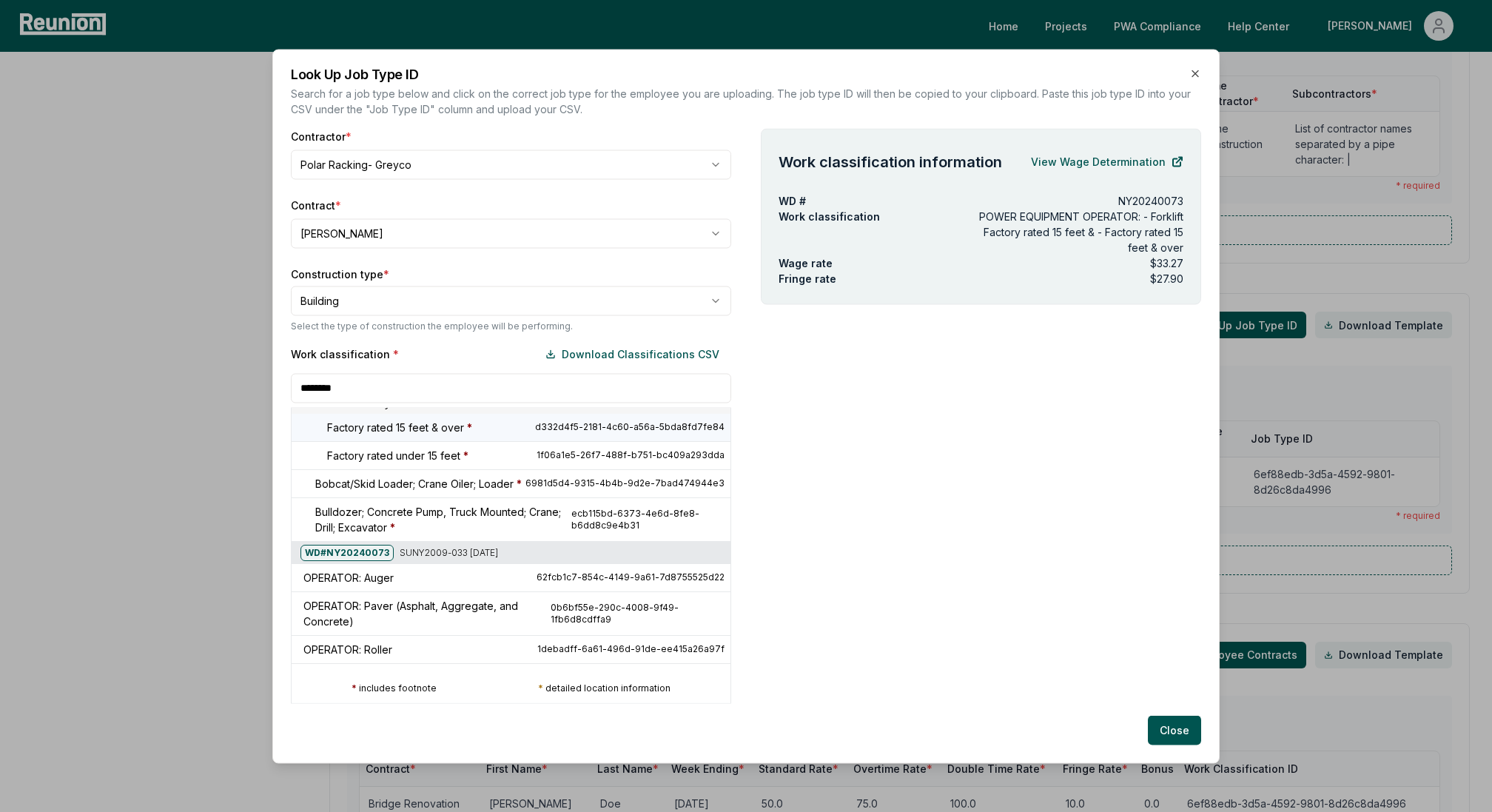
scroll to position [0, 0]
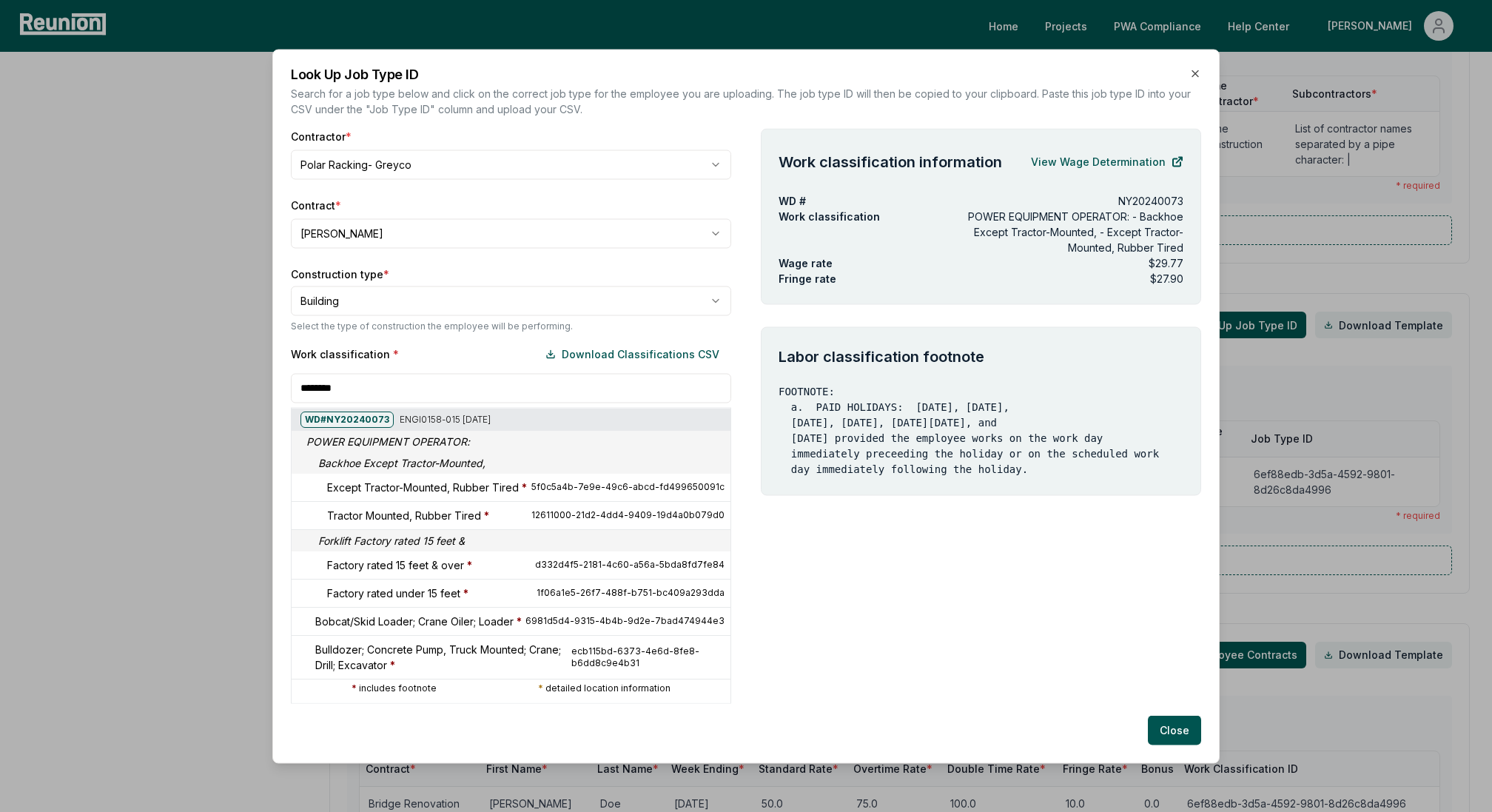
type input "********"
click at [344, 296] on div at bounding box center [291, 266] width 1492 height 812
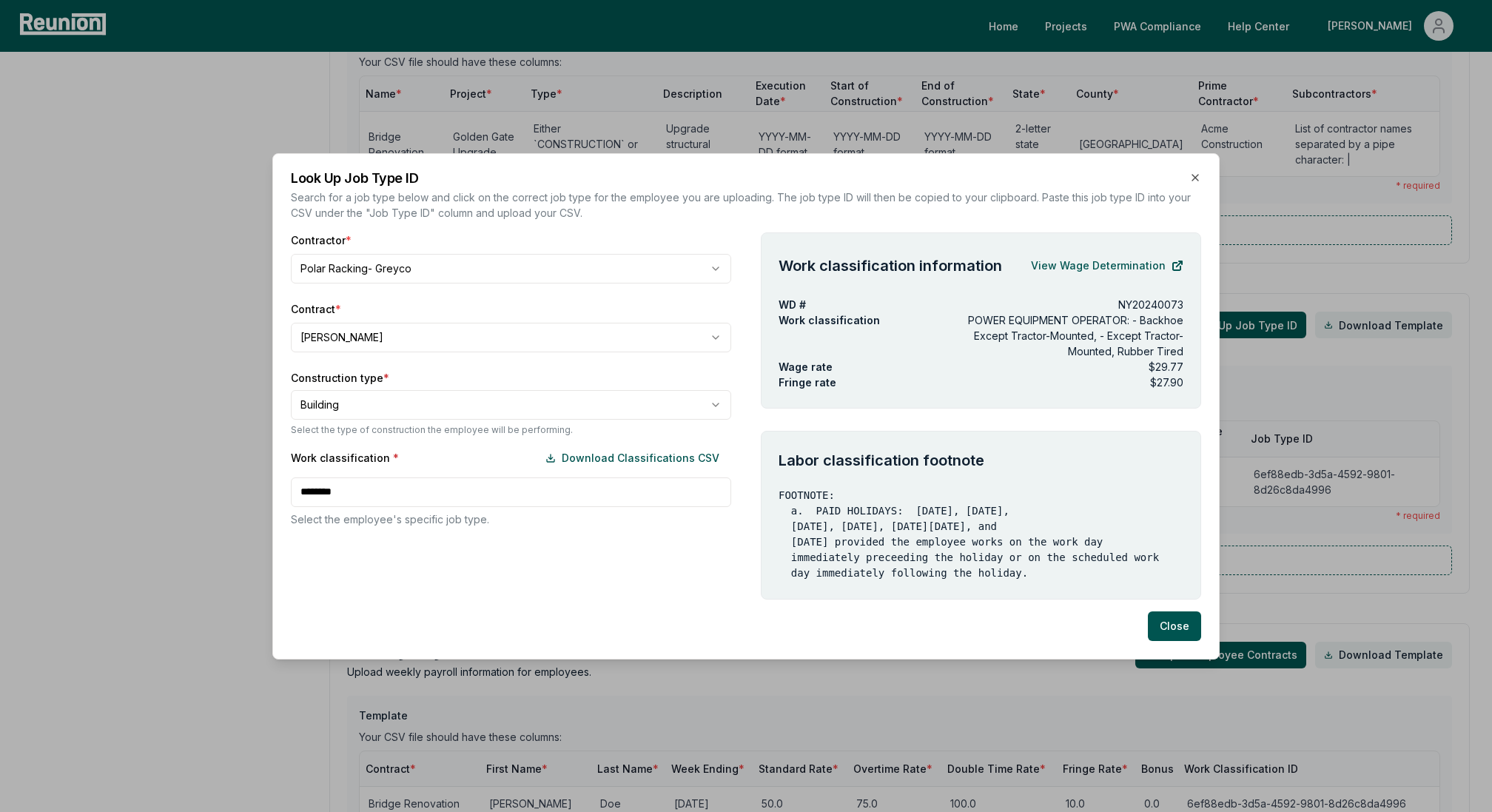
click at [344, 301] on label "Contract *" at bounding box center [511, 309] width 440 height 16
click at [356, 401] on body "Please visit us on your desktop We're working on making our marketplace mobile-…" at bounding box center [746, 276] width 1492 height 2473
click at [375, 477] on div "Work classification * Download Classifications CSV ******** Select the employee…" at bounding box center [511, 485] width 440 height 84
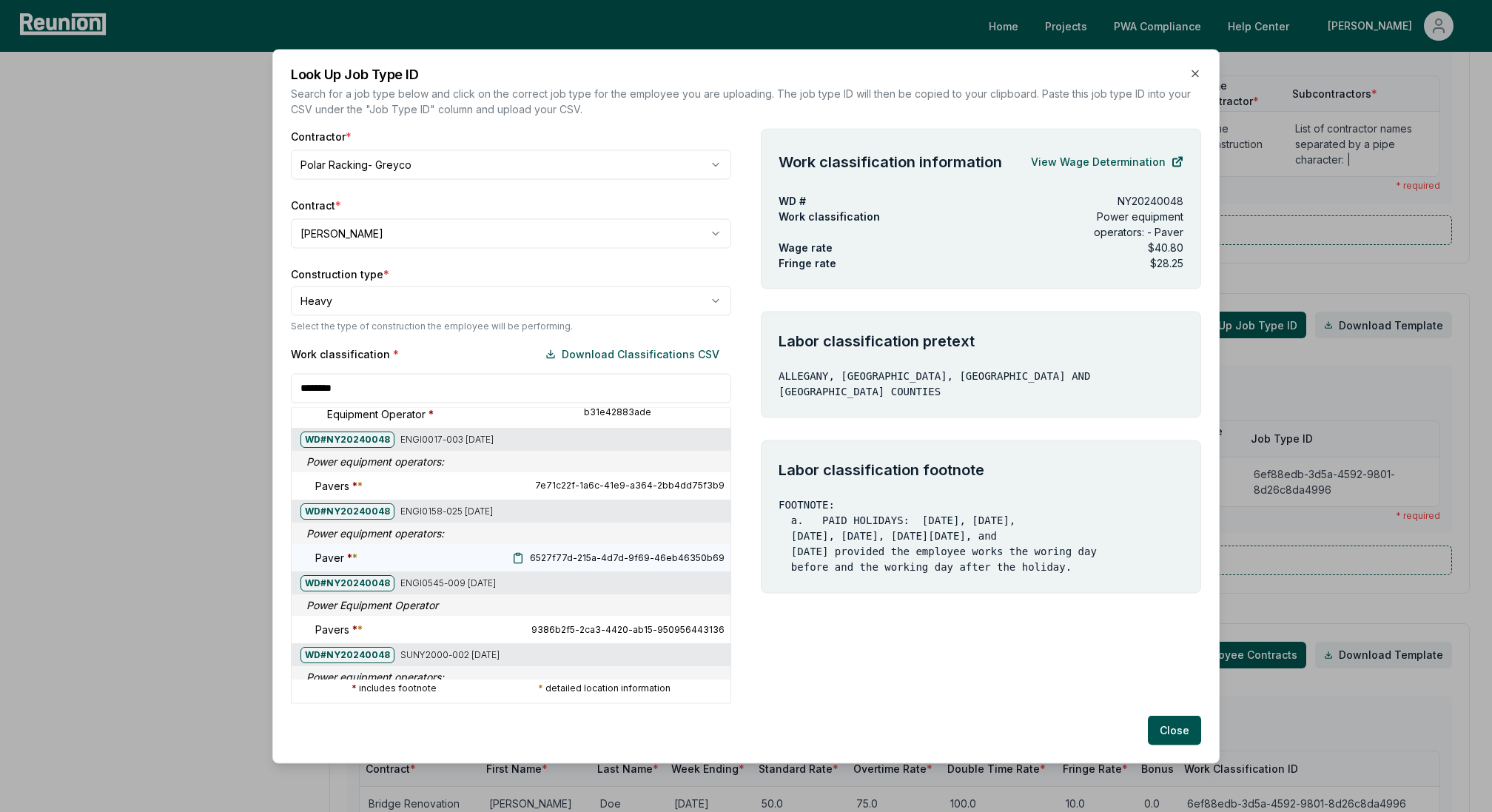
scroll to position [398, 0]
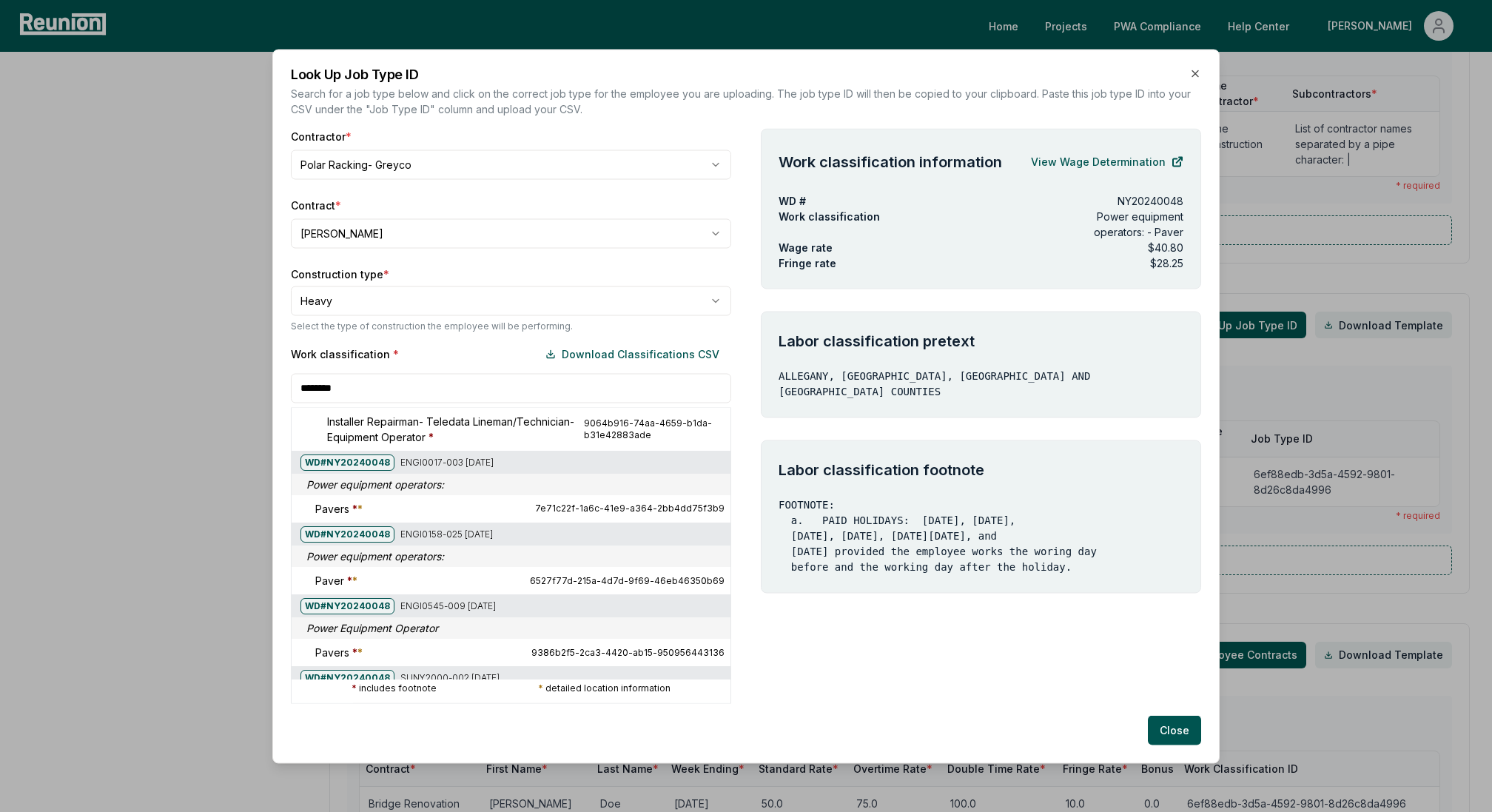
click at [872, 375] on div at bounding box center [291, 266] width 1492 height 812
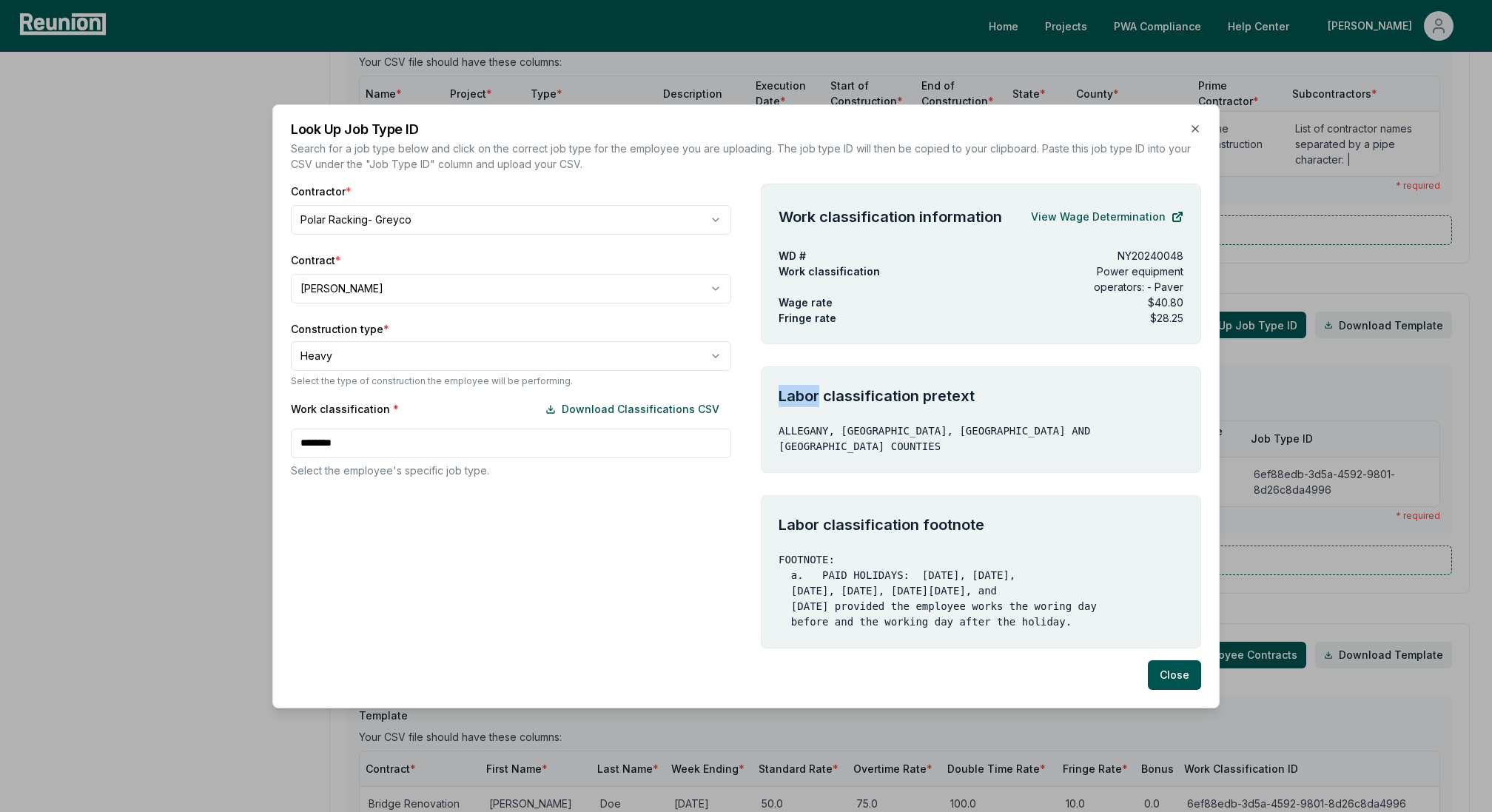
click at [872, 375] on div "Labor classification pretext ALLEGANY, [PERSON_NAME], [GEOGRAPHIC_DATA] AND [GE…" at bounding box center [981, 419] width 440 height 107
click at [411, 449] on div "Work classification * Download Classifications CSV ******** Select the employee…" at bounding box center [511, 437] width 440 height 84
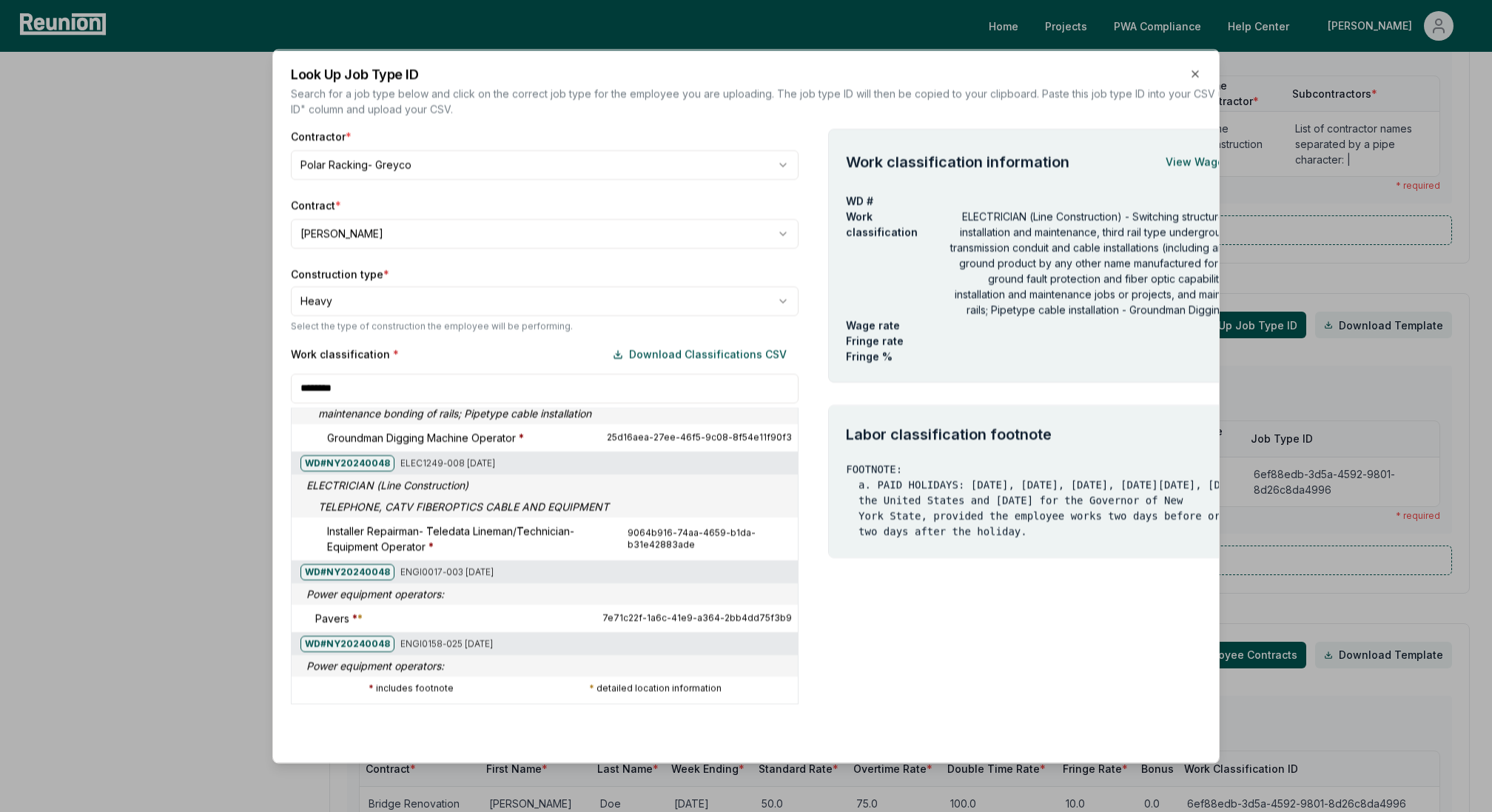
scroll to position [301, 0]
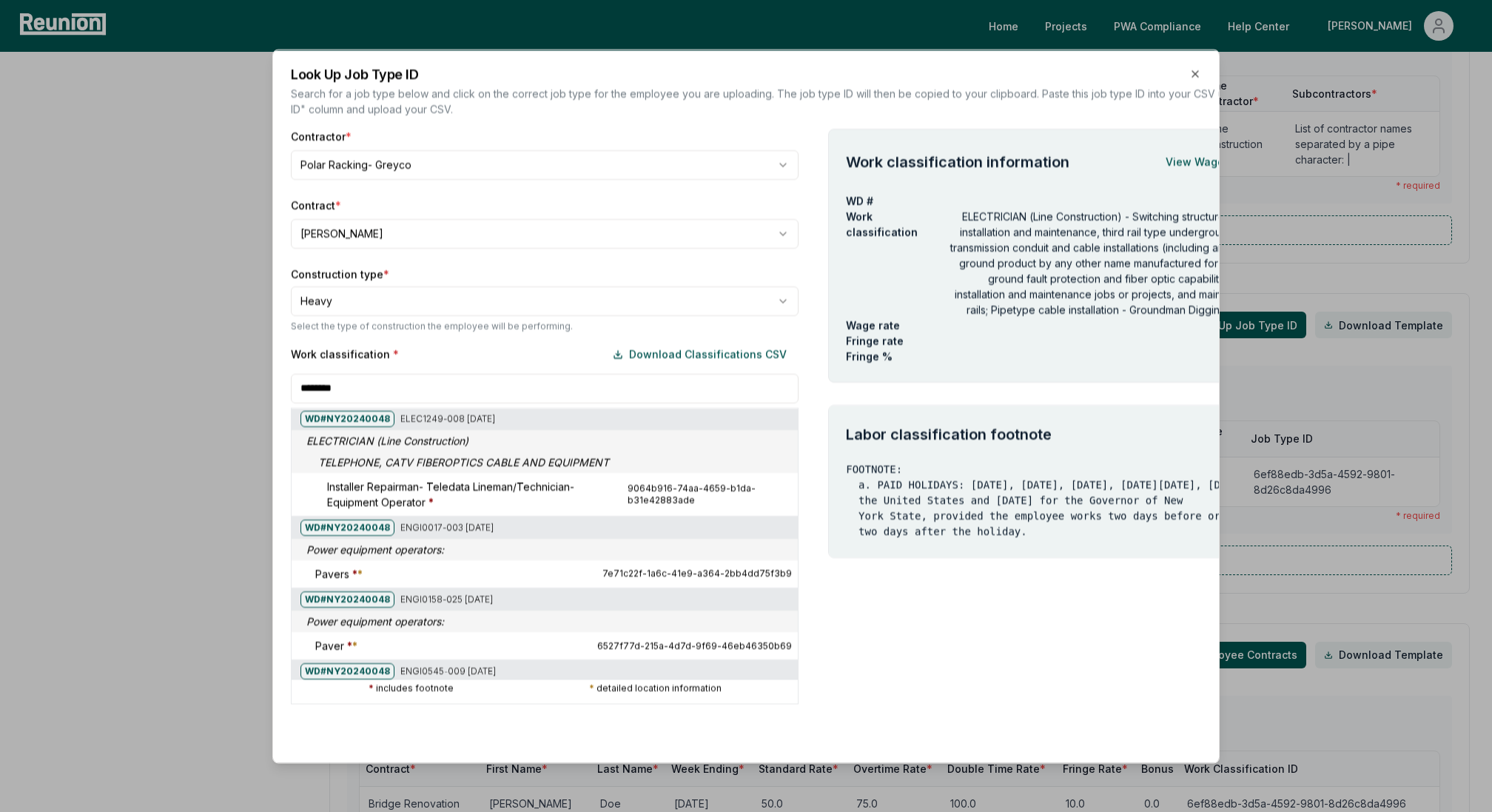
click at [358, 395] on input "********" at bounding box center [545, 387] width 508 height 29
click at [353, 329] on div at bounding box center [291, 266] width 1492 height 812
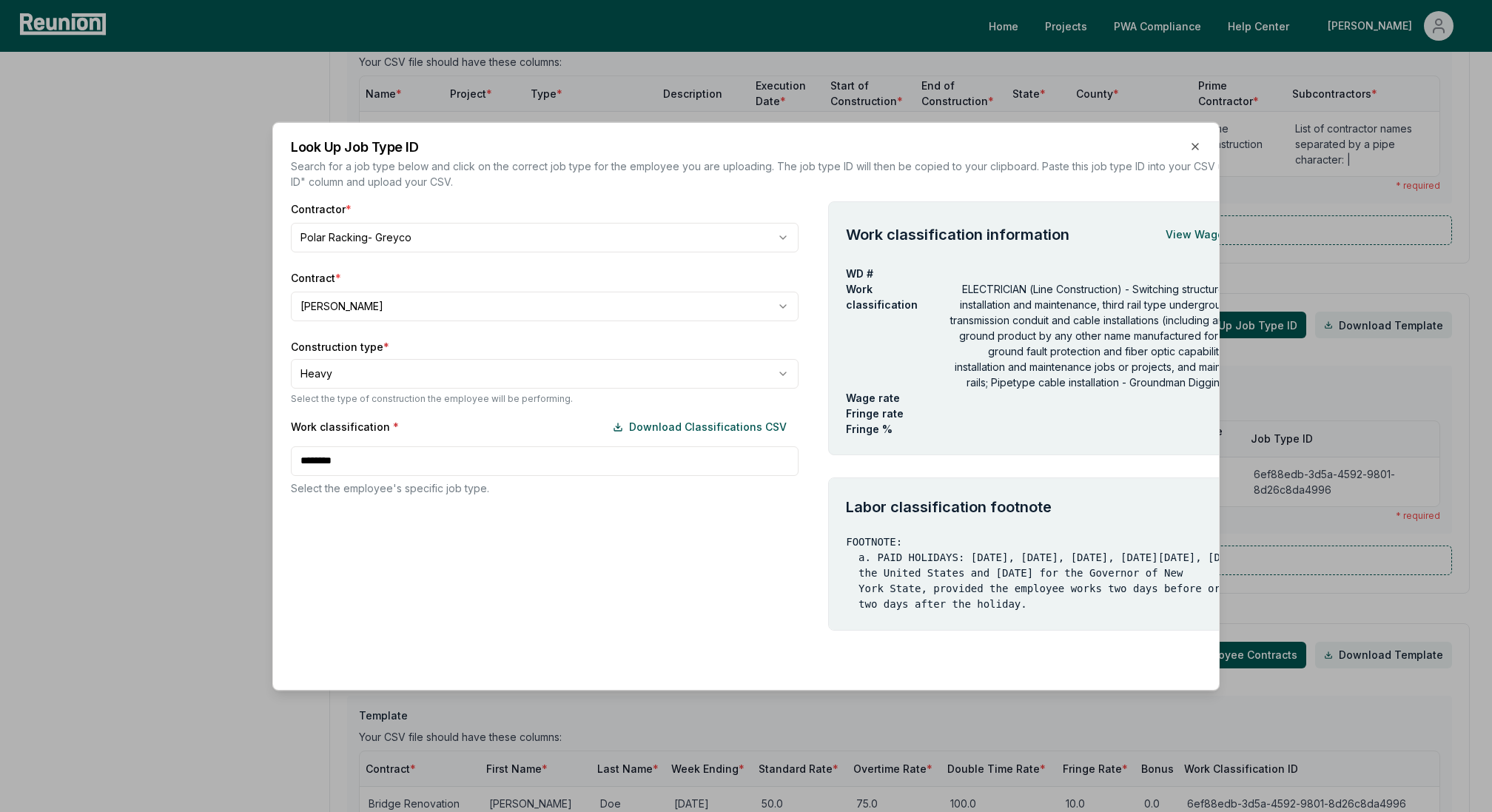
click at [349, 283] on div "Contractor * Polar Racking- Greyco Contract * [PERSON_NAME] Construction type *…" at bounding box center [545, 416] width 508 height 429
click at [333, 325] on body "Please visit us on your desktop We're working on making our marketplace mobile-…" at bounding box center [746, 276] width 1492 height 2473
click at [341, 427] on div "Work classification * Download Classifications CSV ******** Select the employee…" at bounding box center [545, 454] width 508 height 84
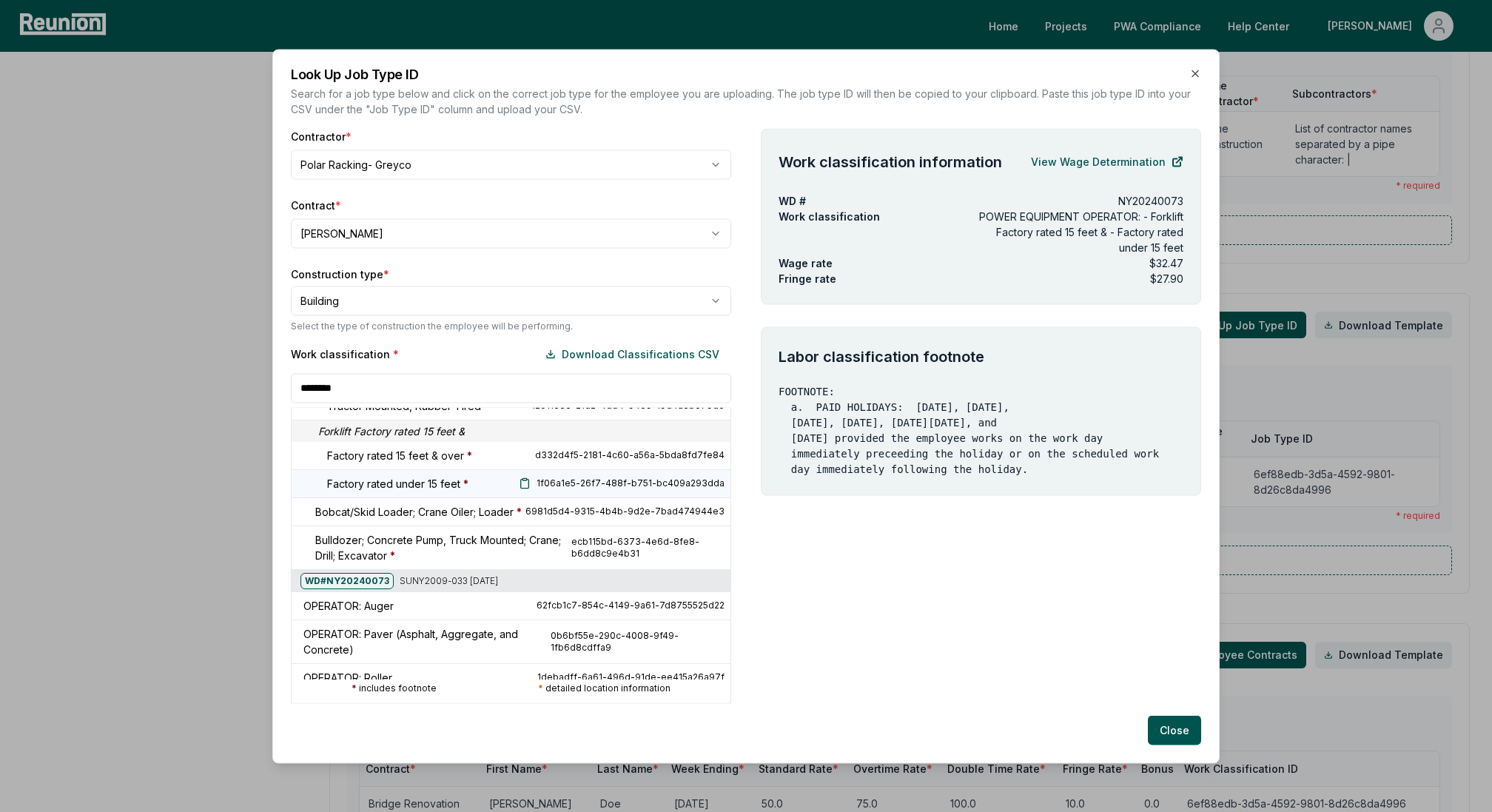
scroll to position [138, 0]
